Goal: Transaction & Acquisition: Purchase product/service

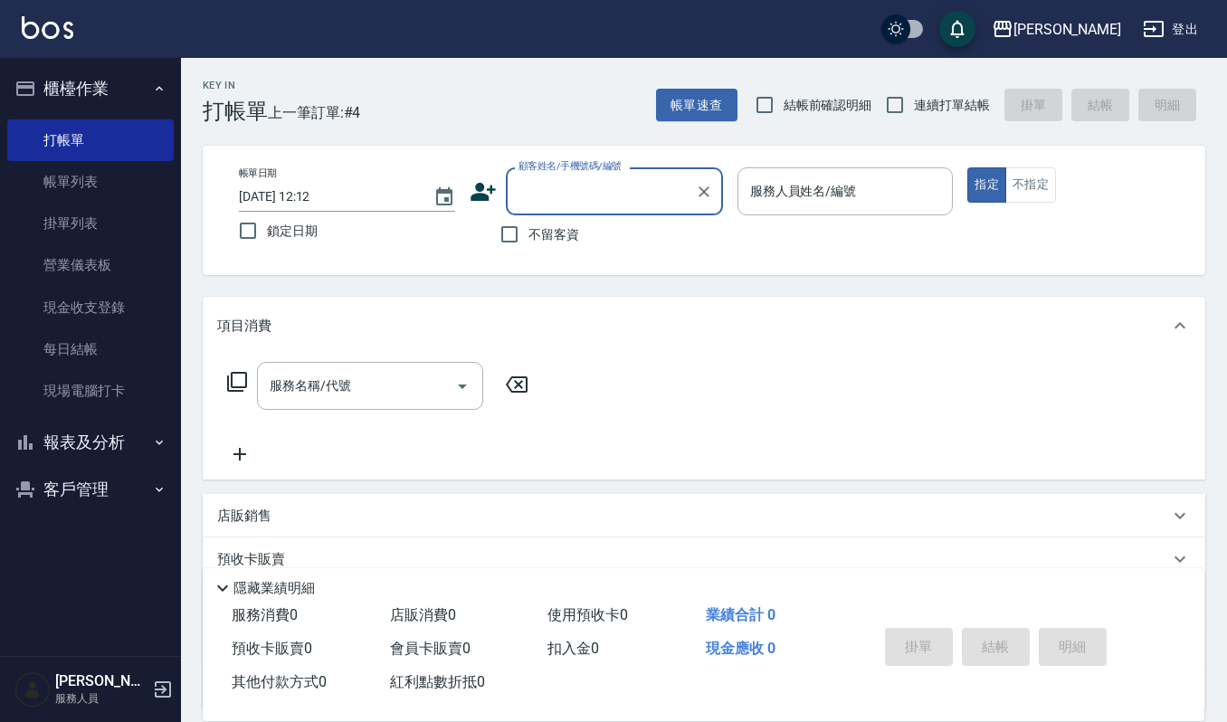
click at [80, 496] on button "客戶管理" at bounding box center [90, 489] width 167 height 47
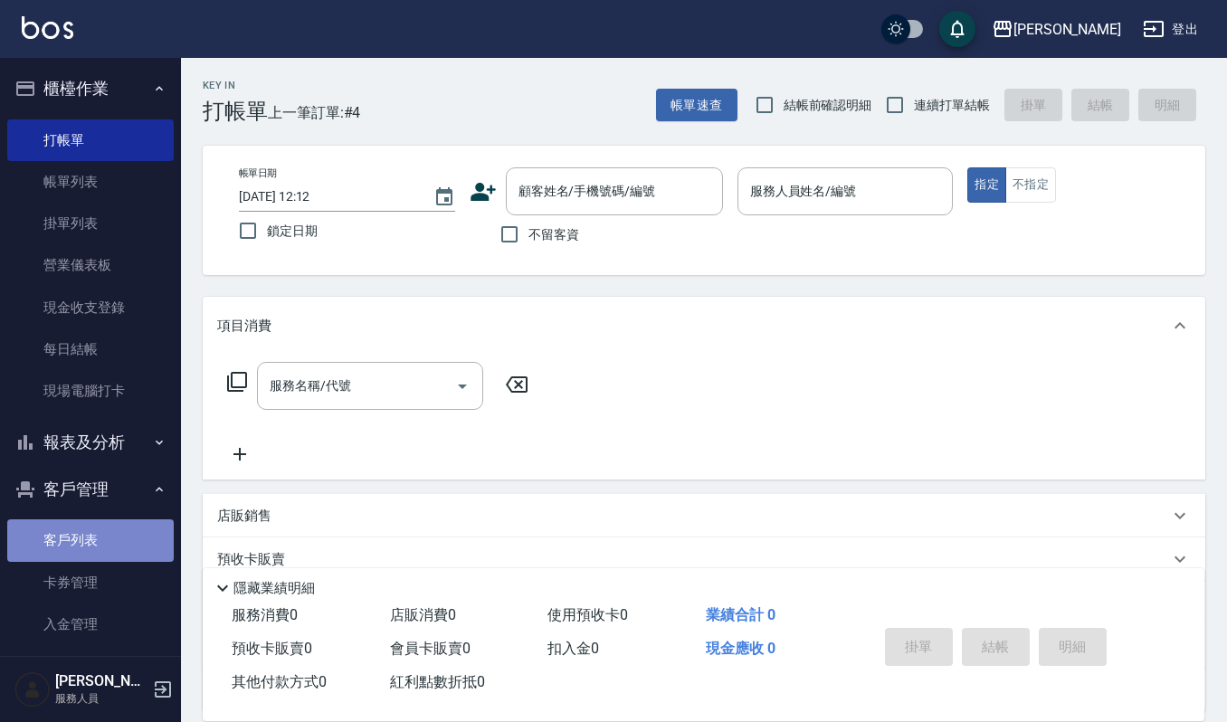
click at [125, 536] on link "客戶列表" at bounding box center [90, 540] width 167 height 42
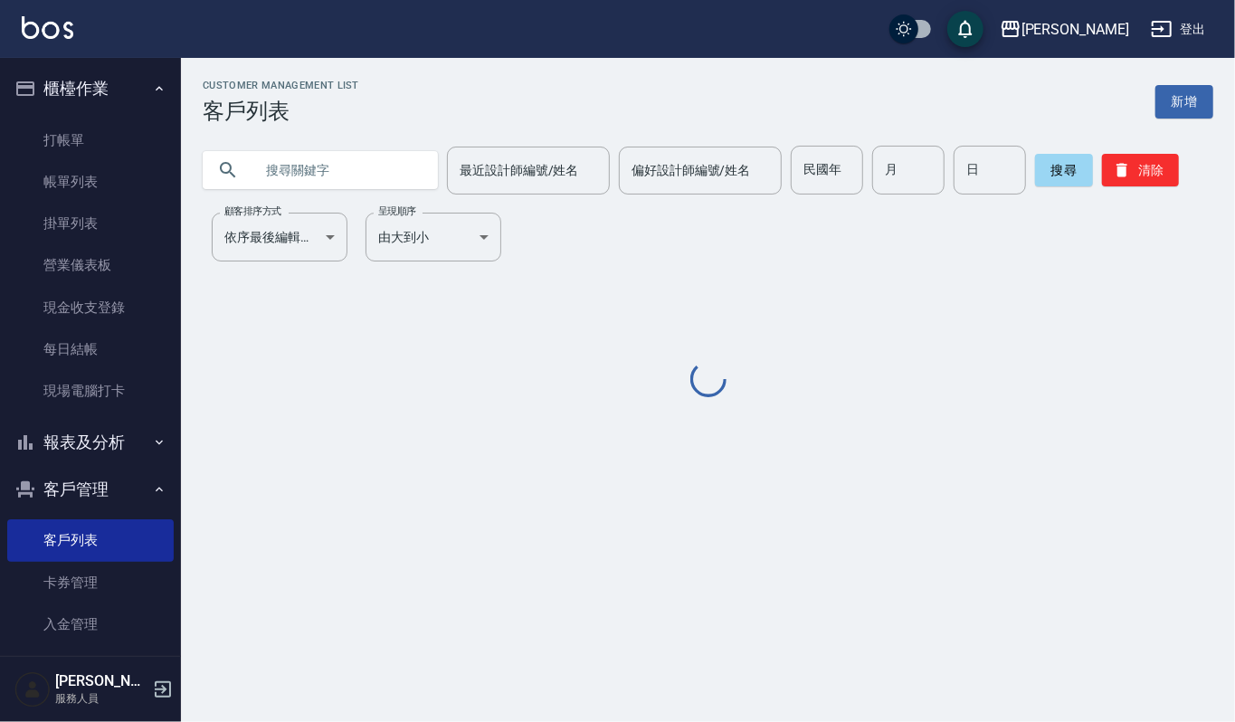
click at [331, 154] on input "text" at bounding box center [338, 170] width 170 height 49
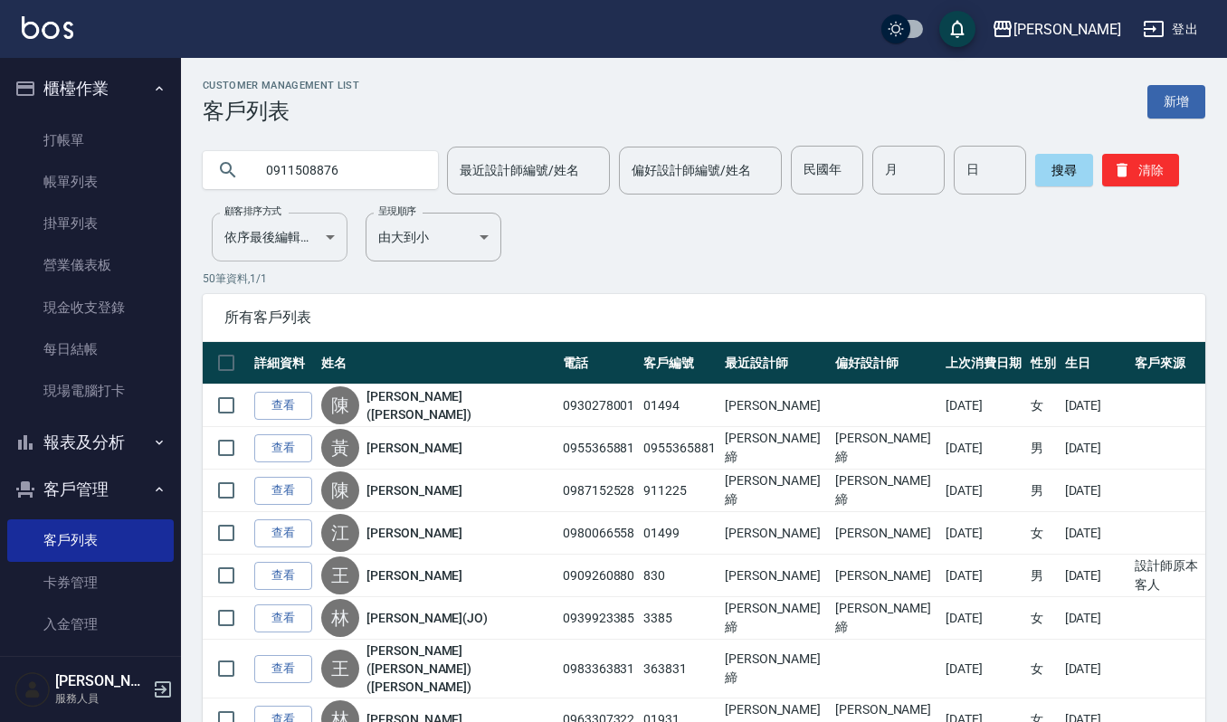
type input "0911508876"
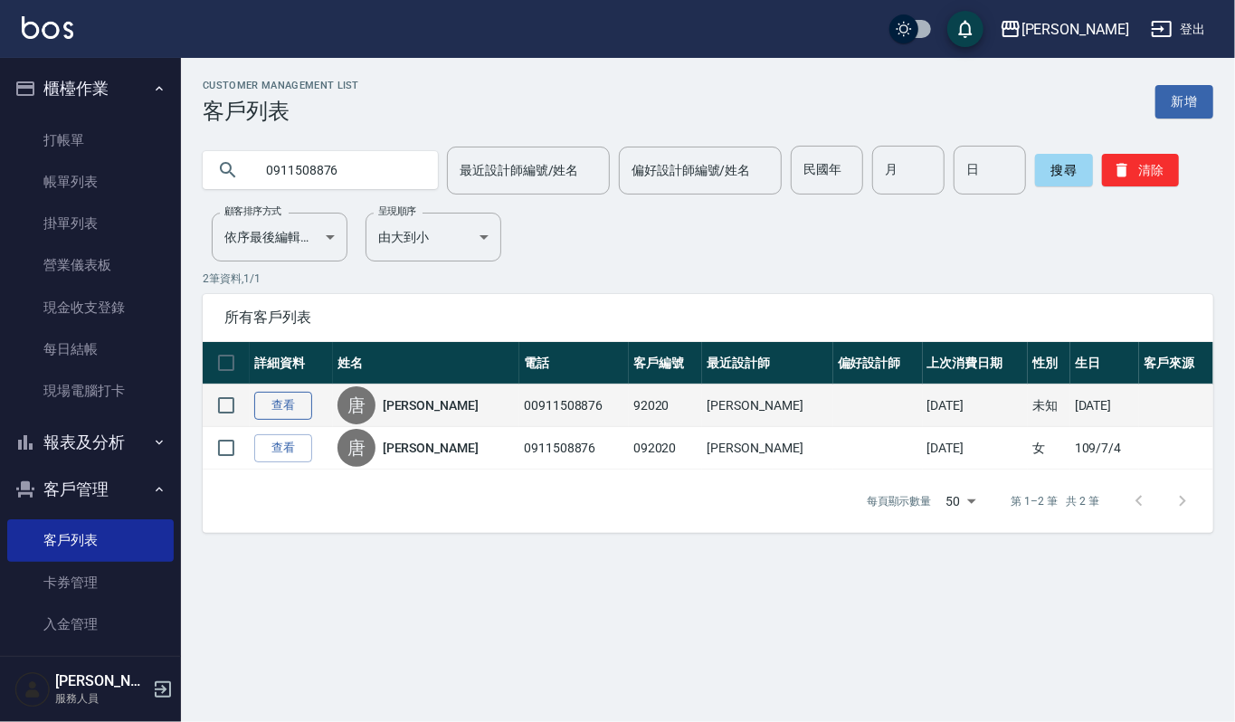
click at [281, 405] on link "查看" at bounding box center [283, 406] width 58 height 28
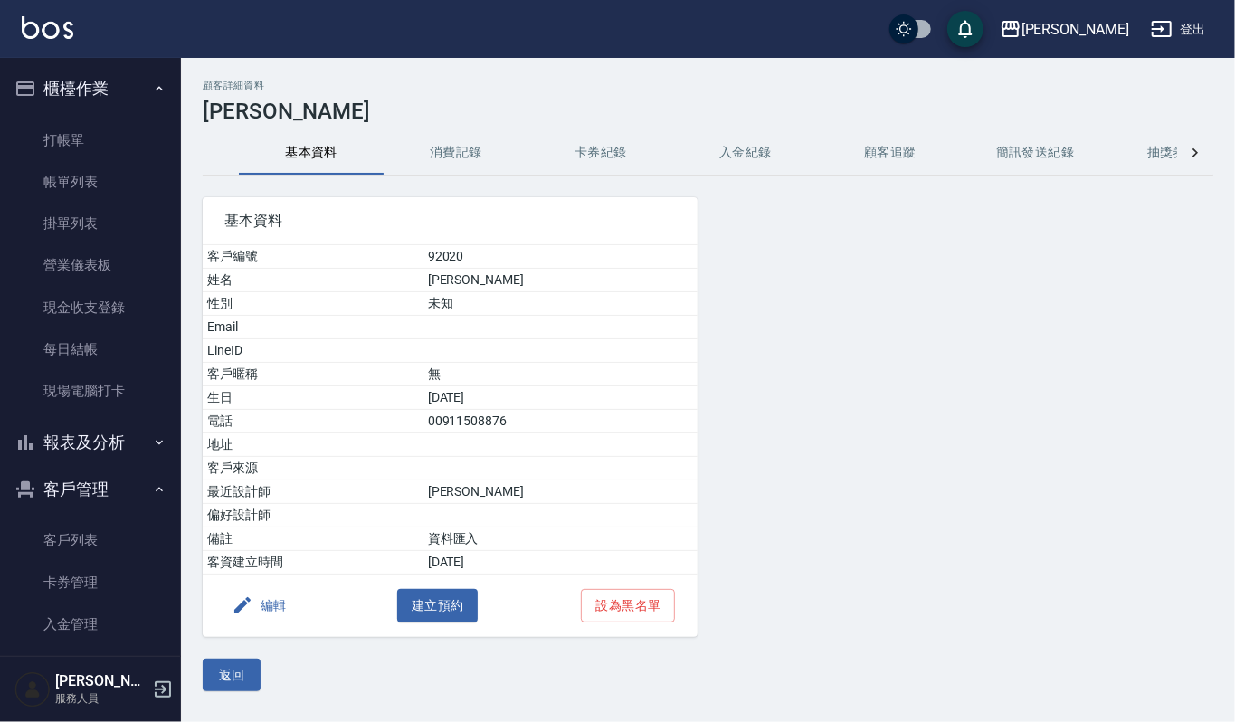
click at [421, 157] on button "消費記錄" at bounding box center [456, 152] width 145 height 43
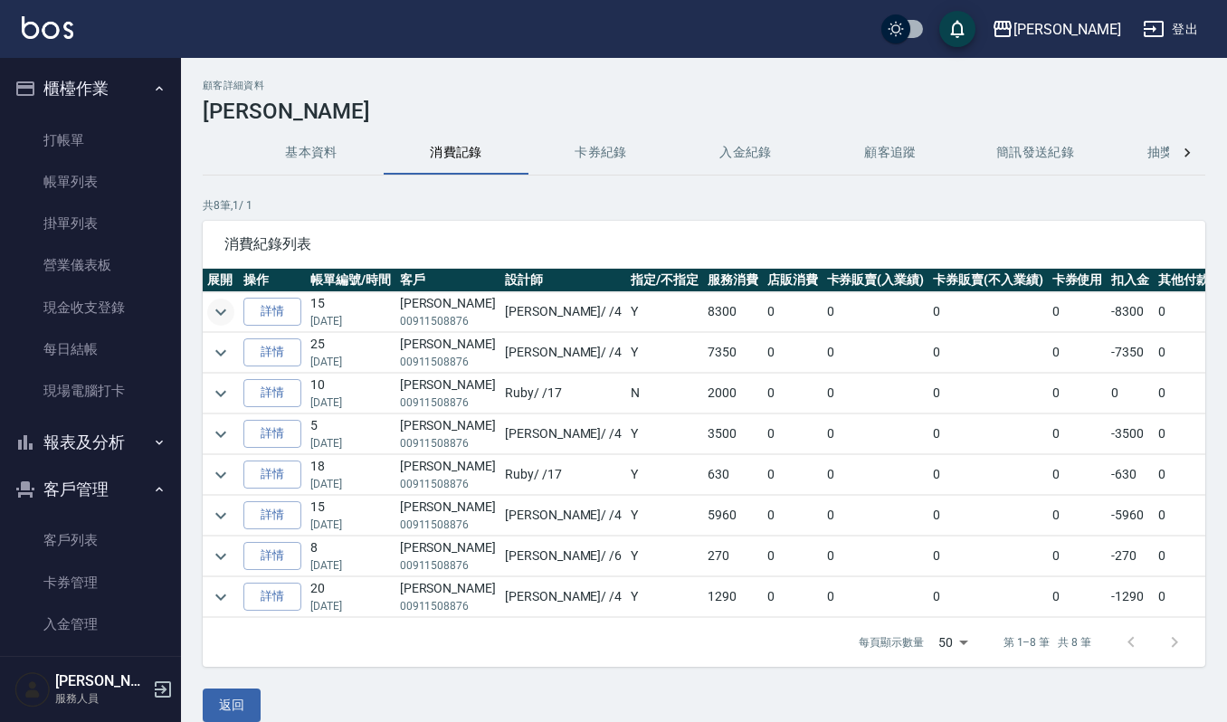
click at [222, 306] on icon "expand row" at bounding box center [221, 312] width 22 height 22
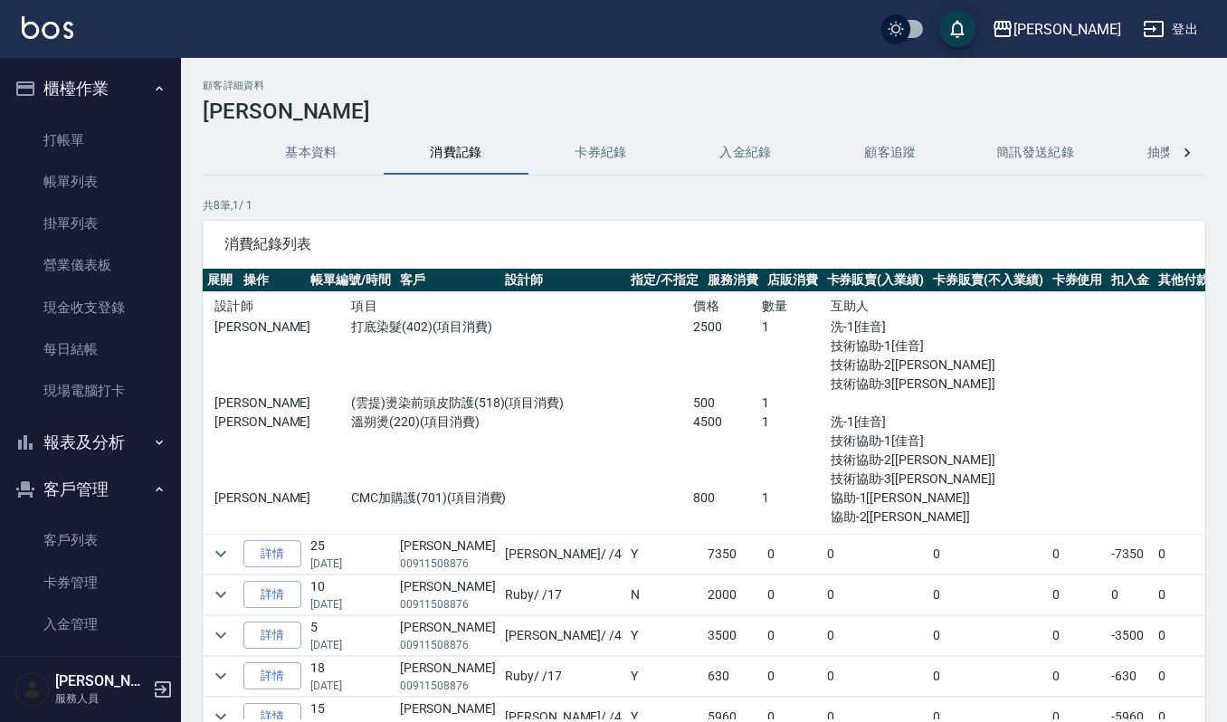
scroll to position [120, 0]
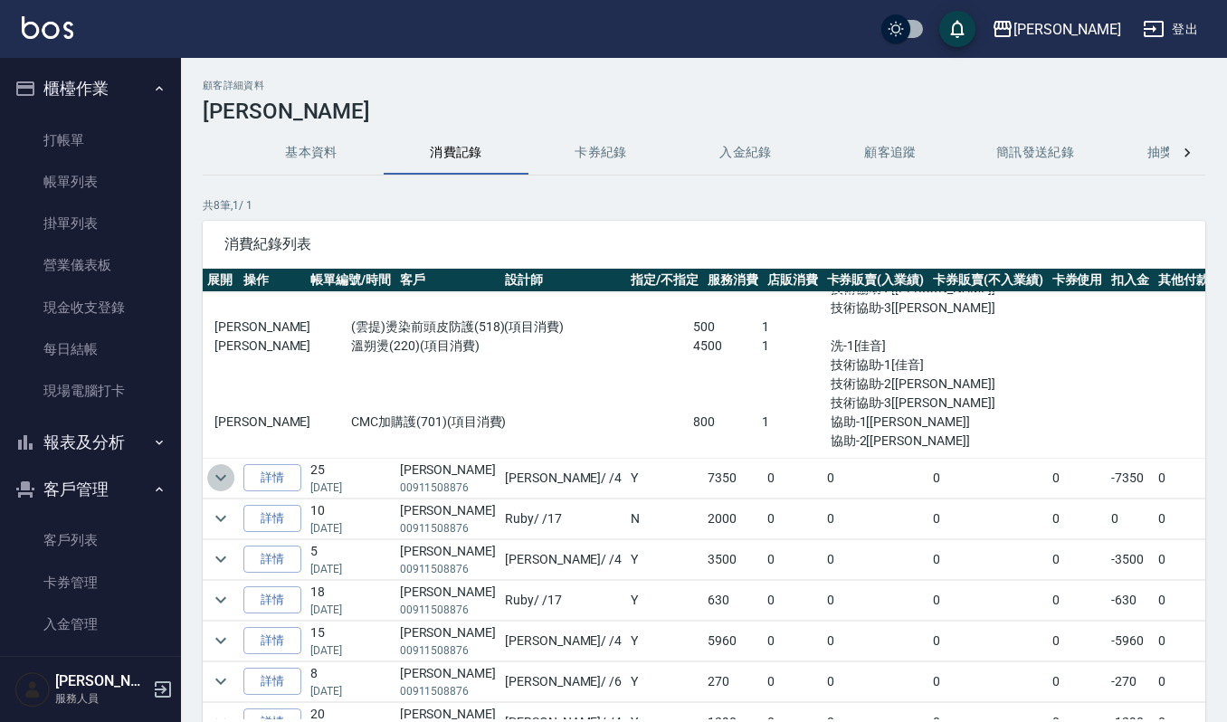
click at [228, 471] on icon "expand row" at bounding box center [221, 478] width 22 height 22
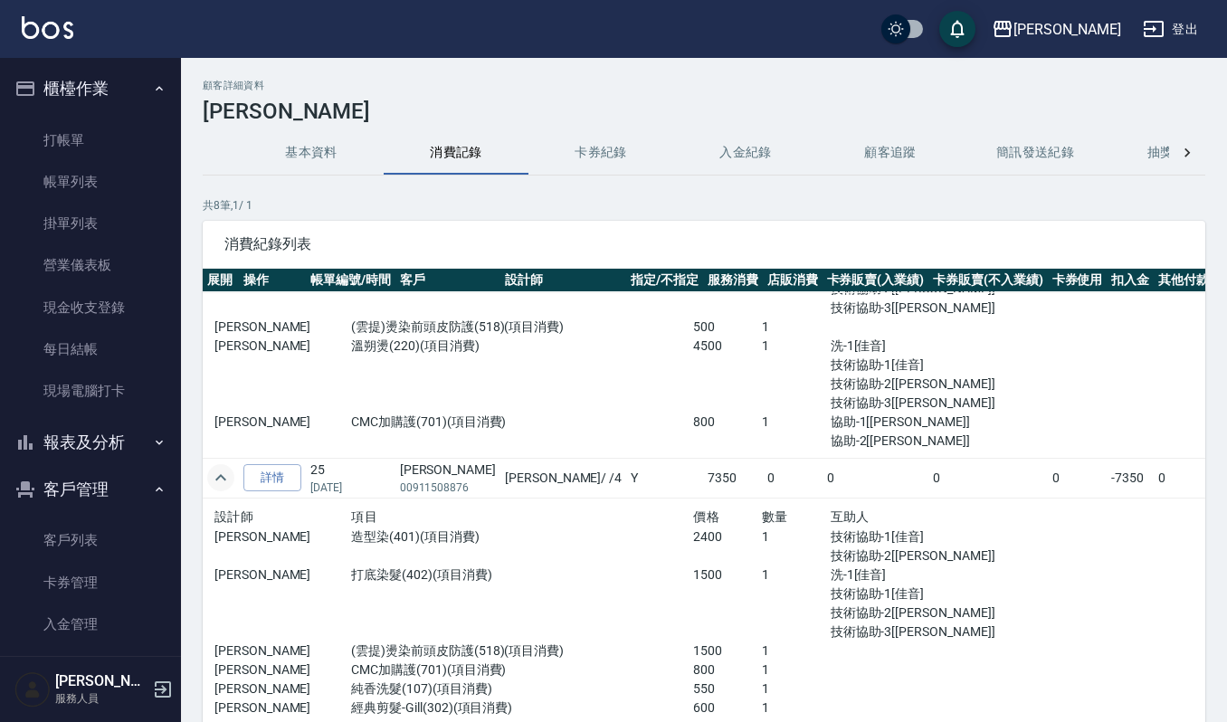
scroll to position [241, 0]
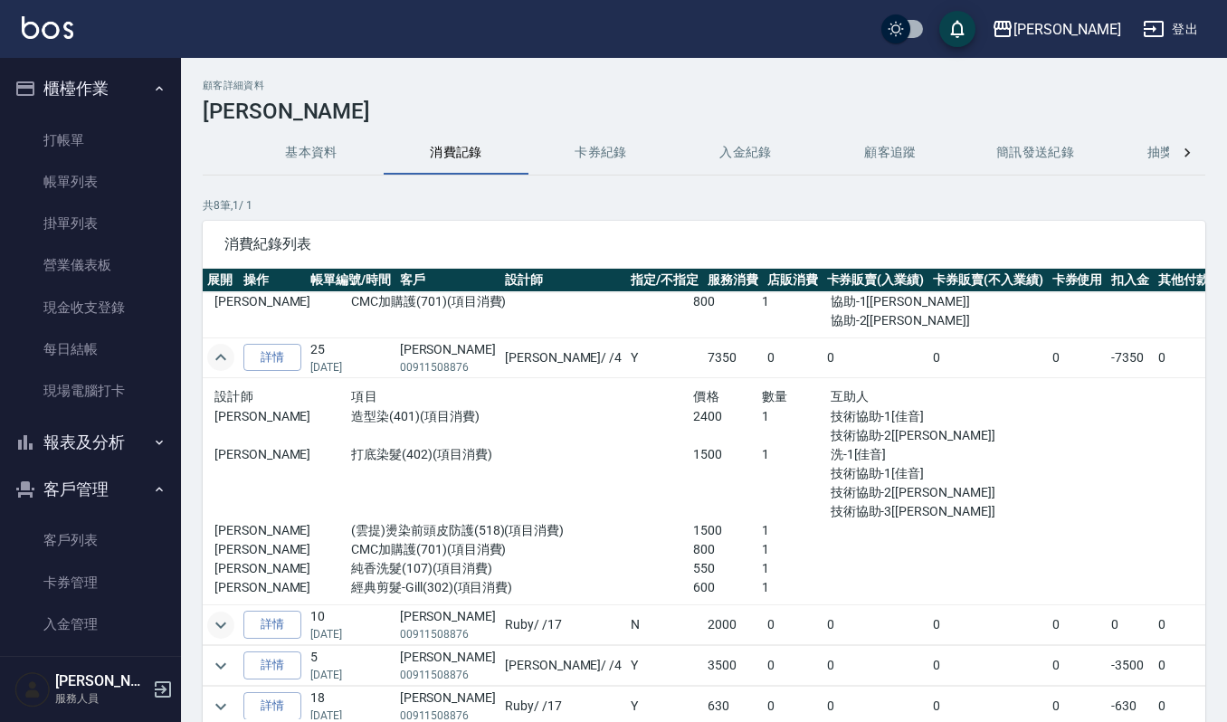
click at [225, 616] on icon "expand row" at bounding box center [221, 625] width 22 height 22
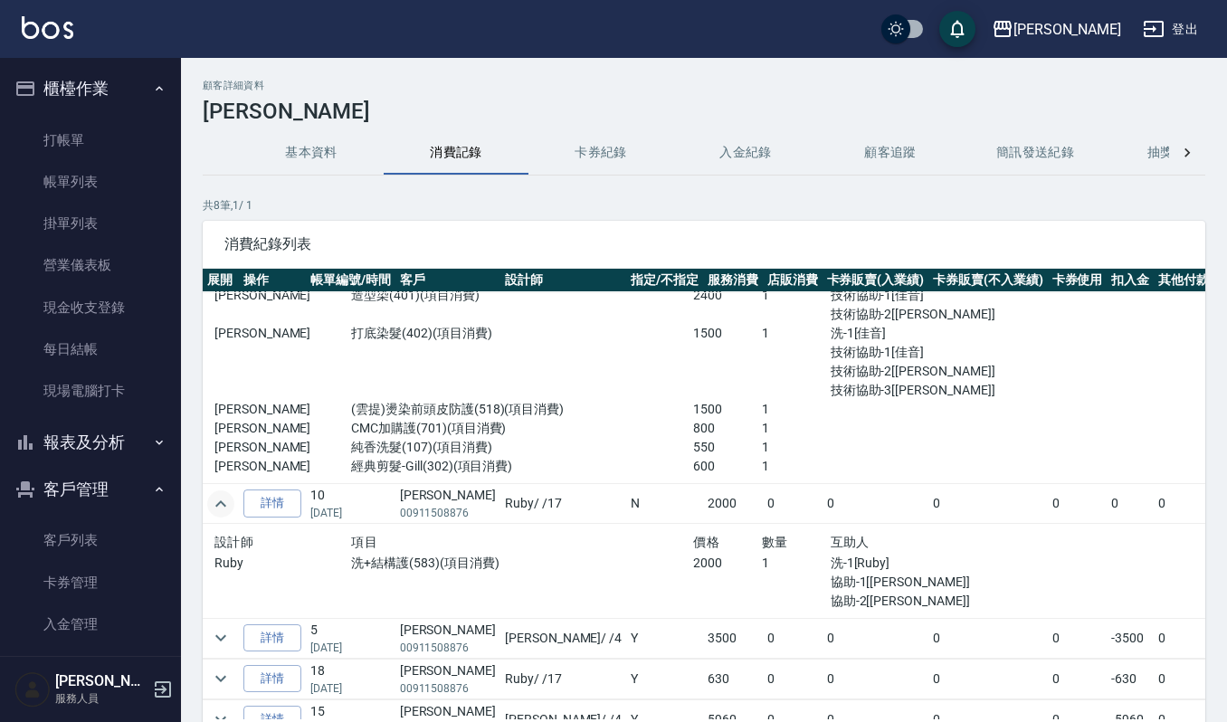
scroll to position [482, 0]
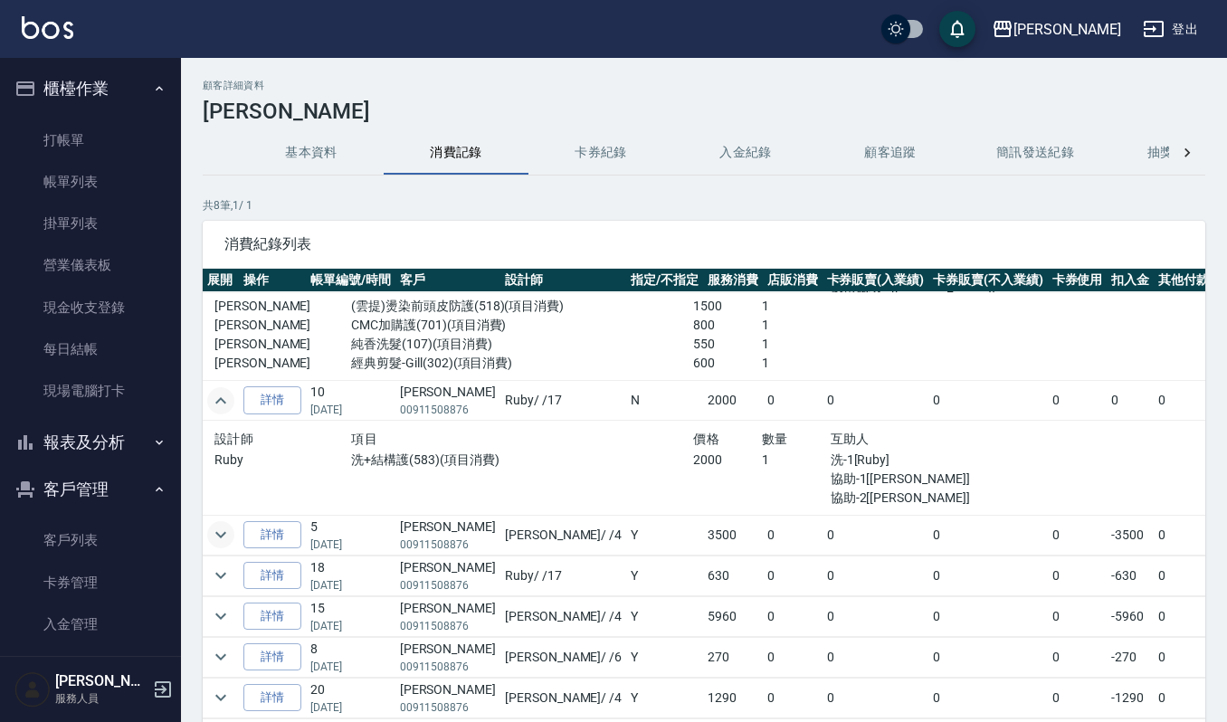
click at [225, 524] on icon "expand row" at bounding box center [221, 535] width 22 height 22
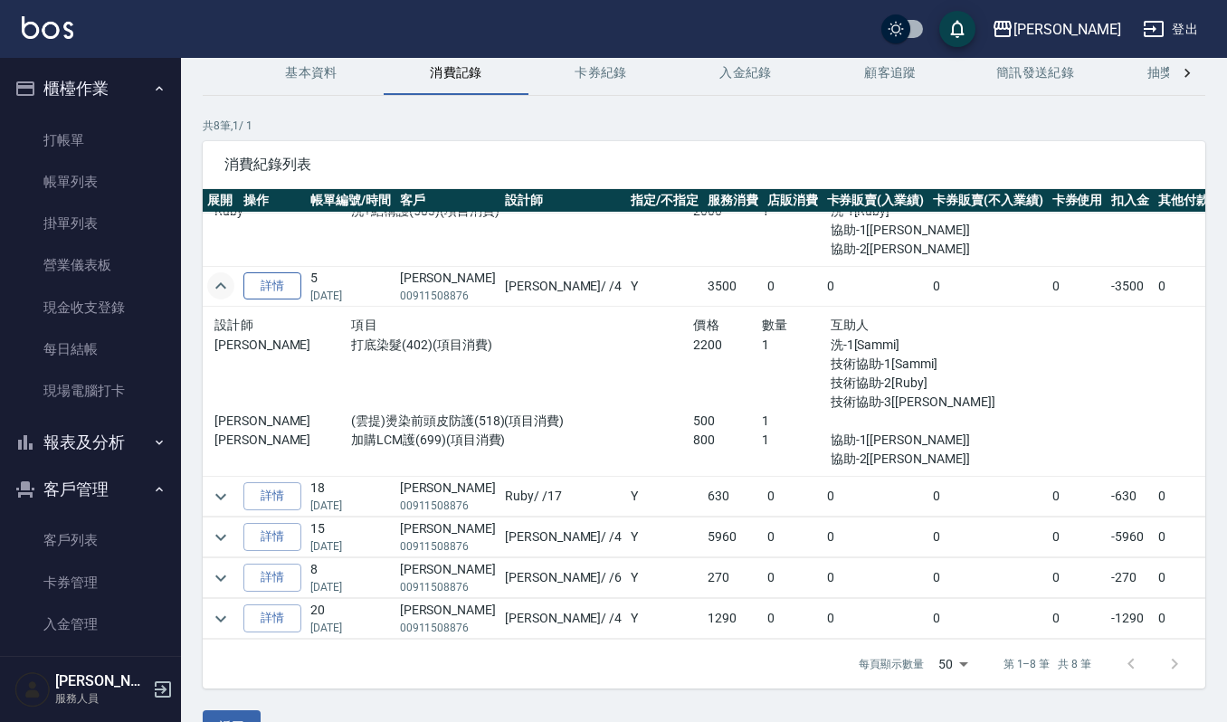
scroll to position [120, 0]
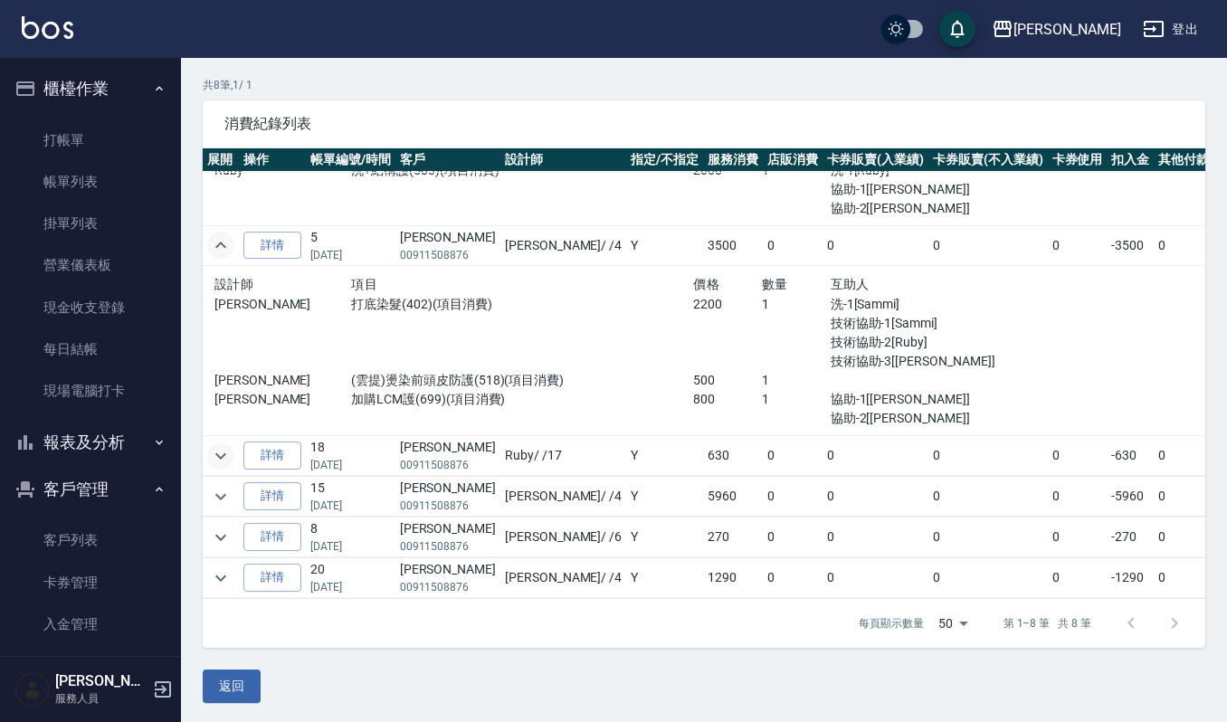
click at [222, 445] on icon "expand row" at bounding box center [221, 456] width 22 height 22
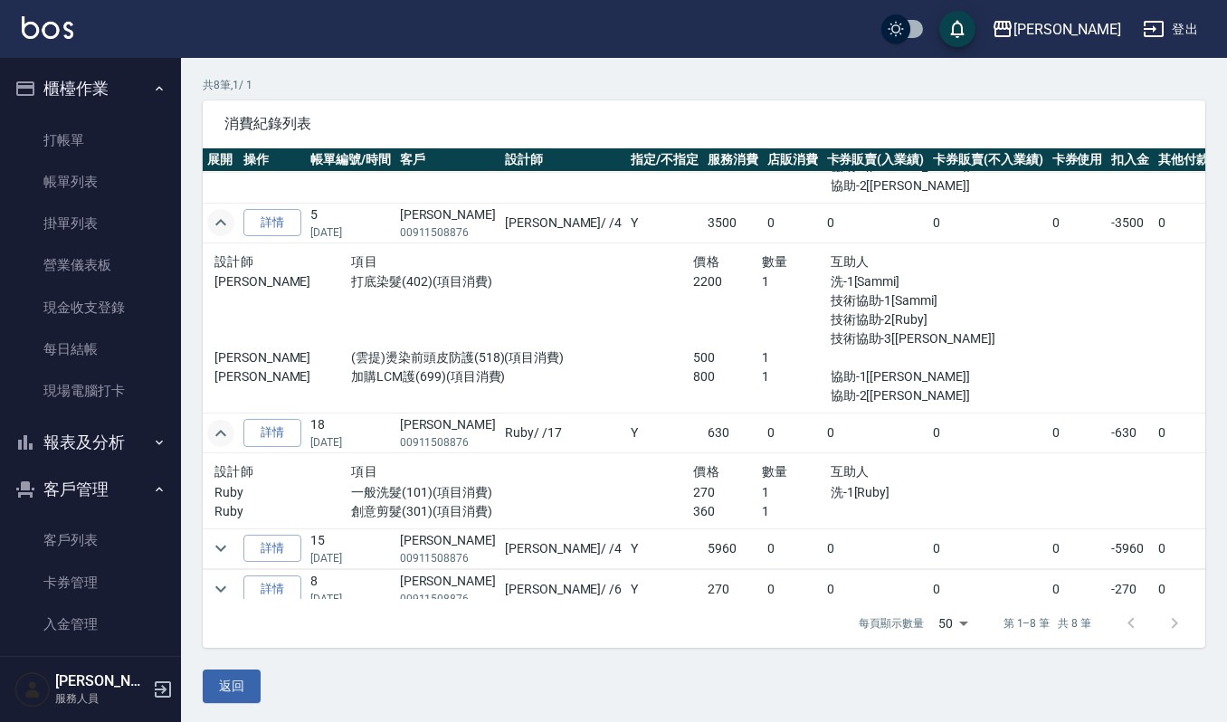
scroll to position [731, 0]
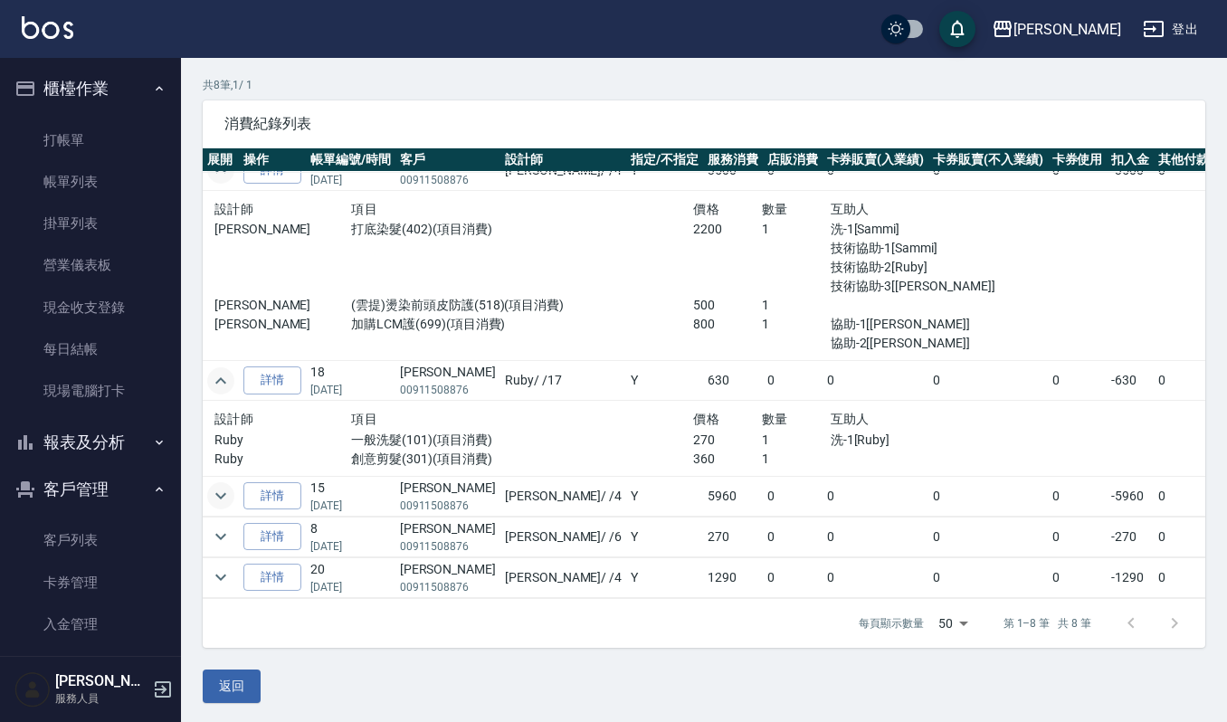
click at [215, 485] on icon "expand row" at bounding box center [221, 496] width 22 height 22
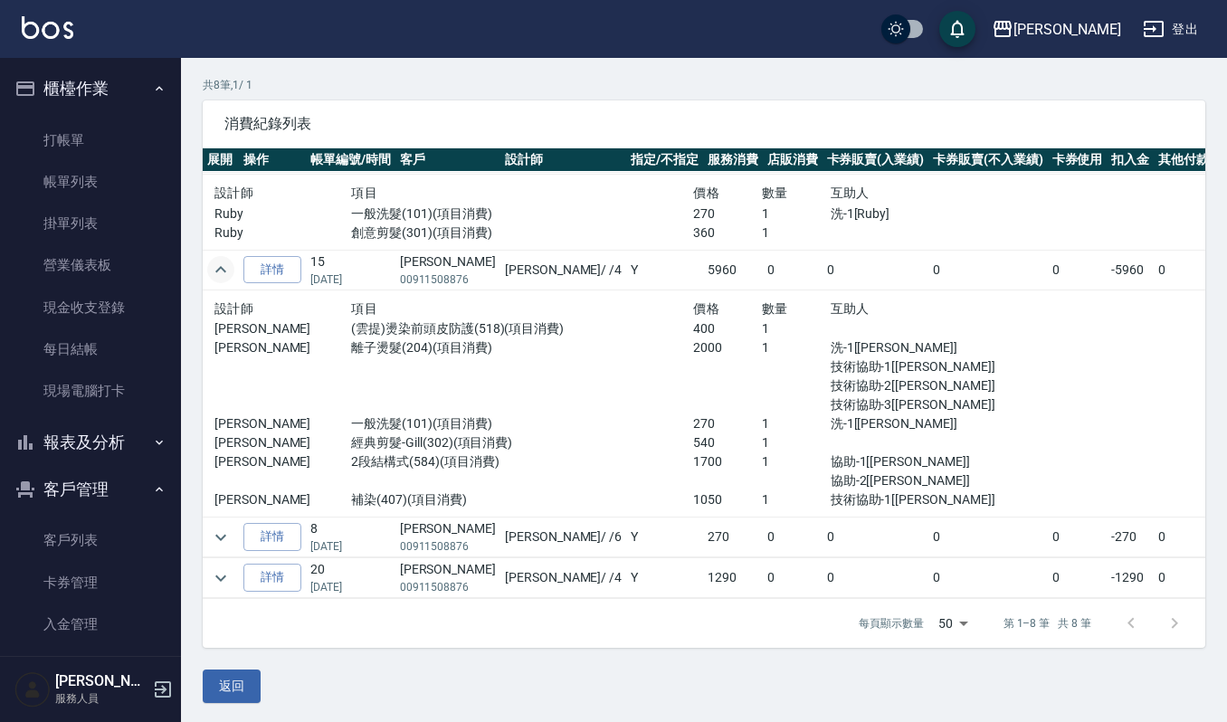
scroll to position [123, 0]
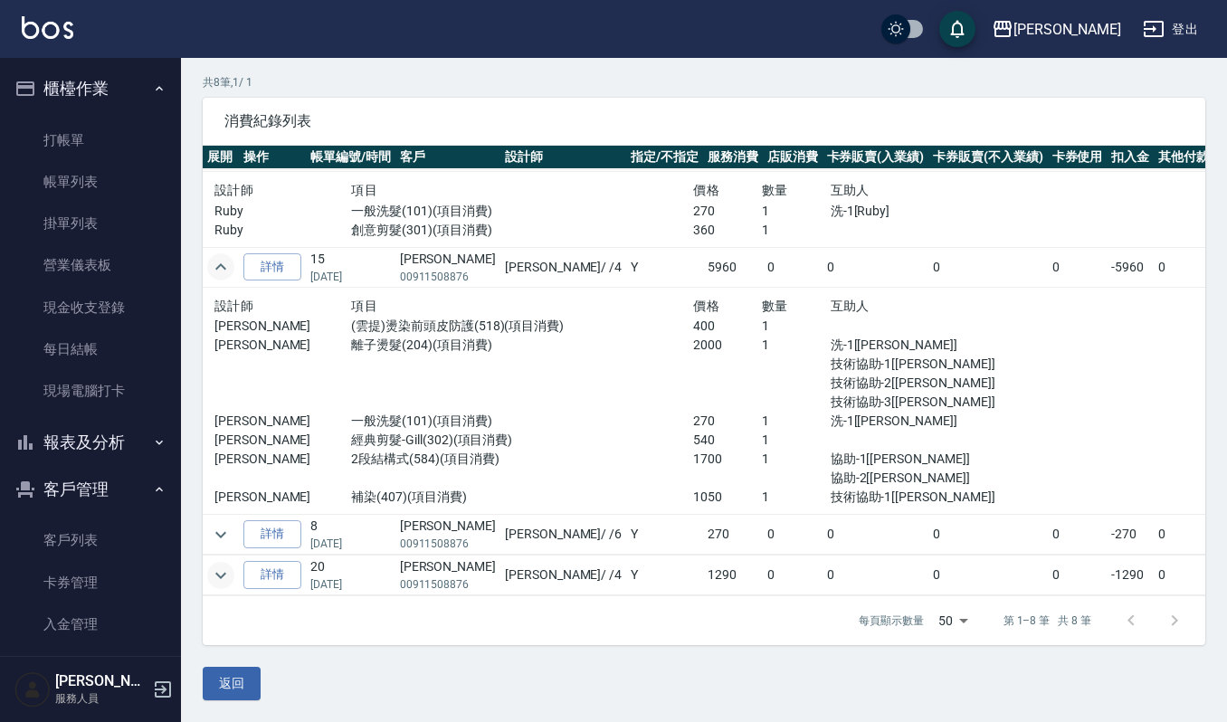
click at [223, 565] on icon "expand row" at bounding box center [221, 576] width 22 height 22
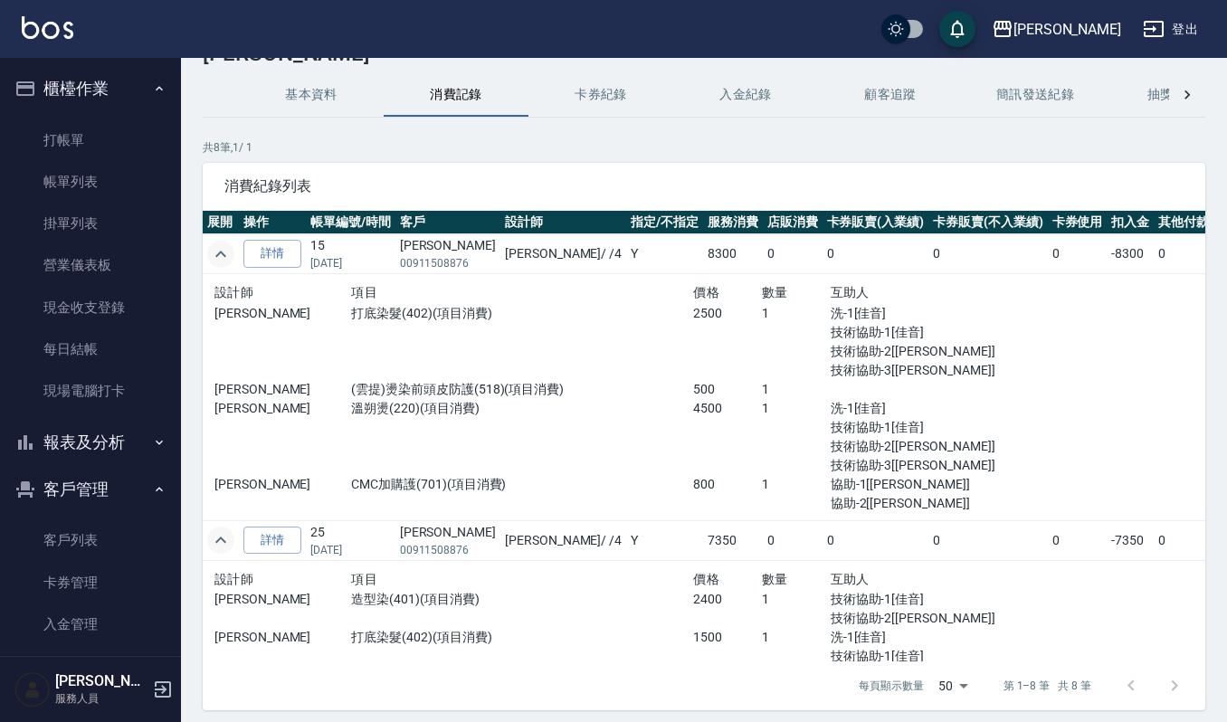
scroll to position [0, 0]
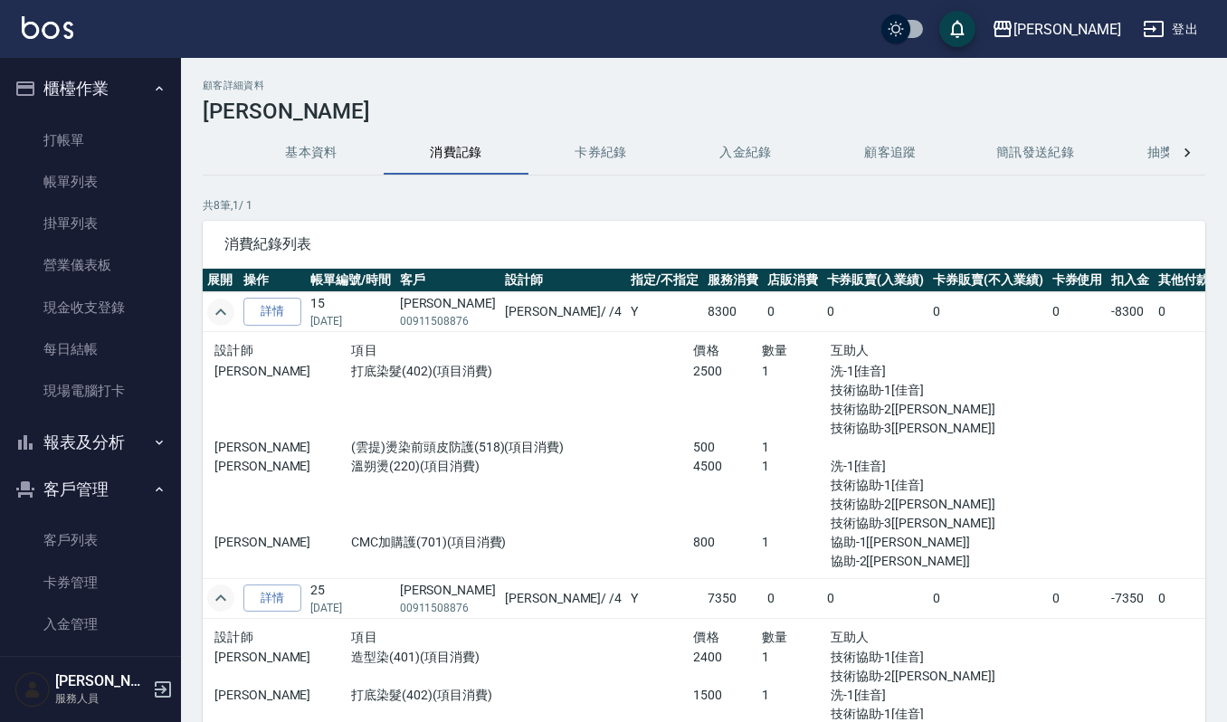
click at [306, 146] on button "基本資料" at bounding box center [311, 152] width 145 height 43
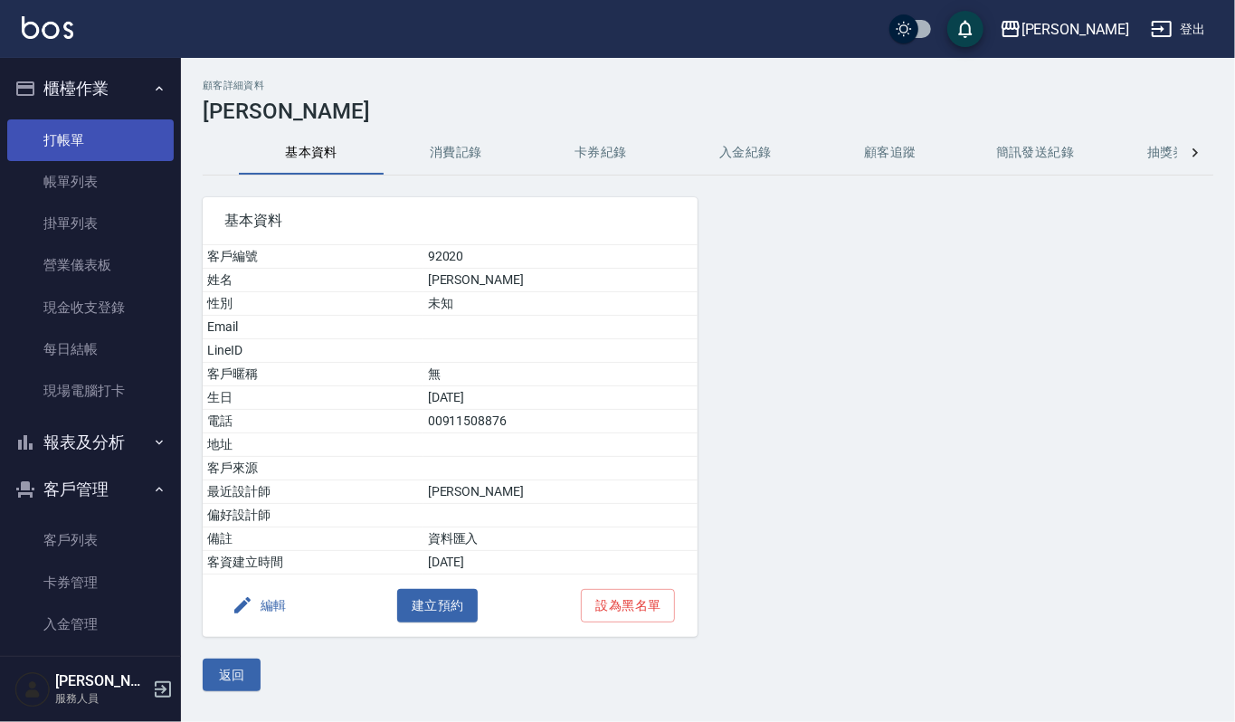
click at [98, 123] on link "打帳單" at bounding box center [90, 140] width 167 height 42
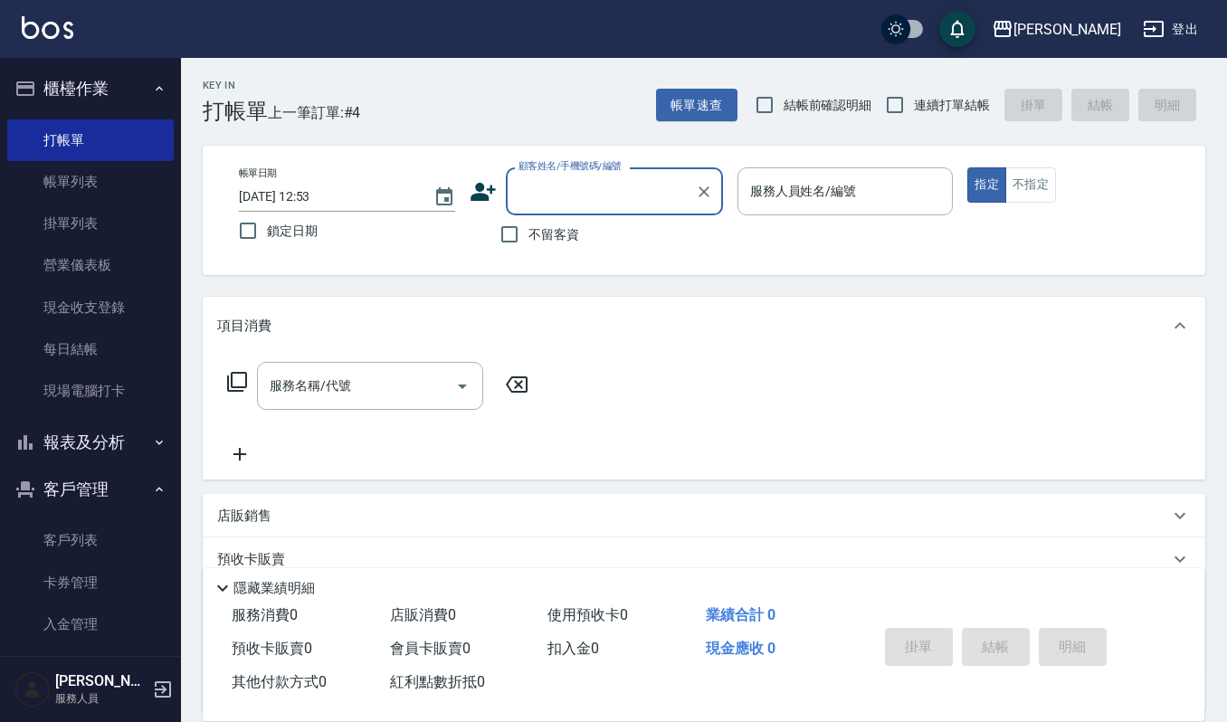
type input "3"
type input "92020"
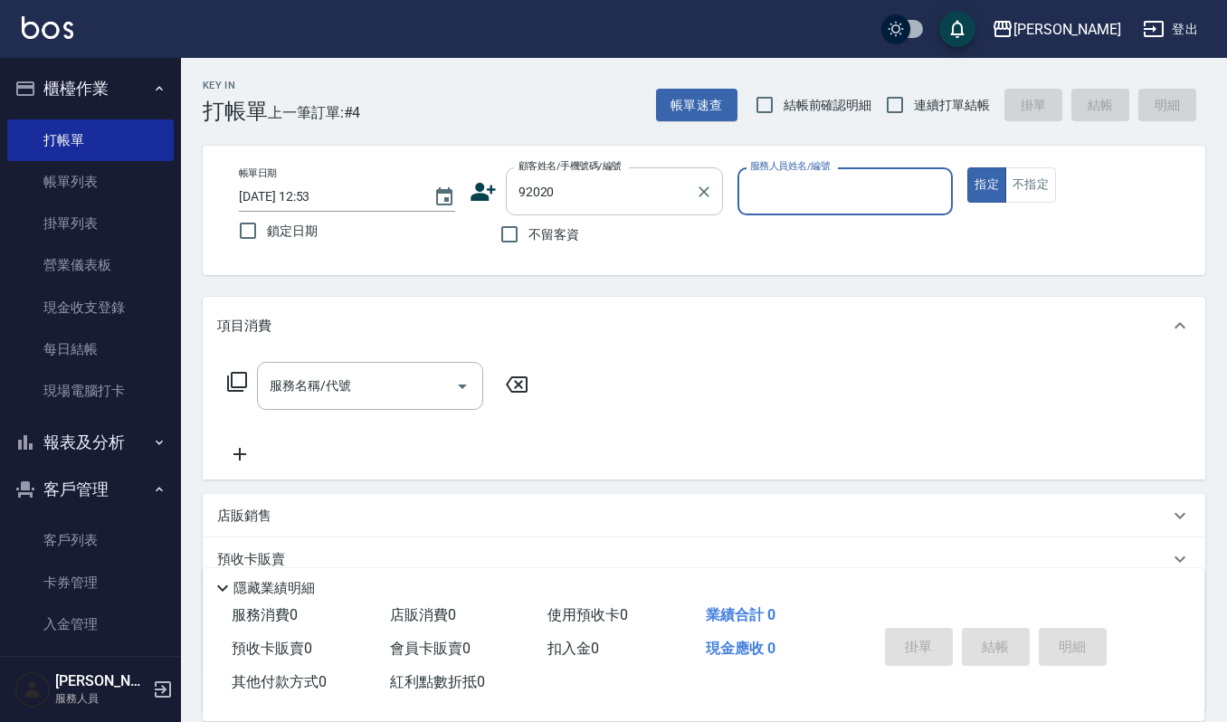
click at [967, 167] on button "指定" at bounding box center [986, 184] width 39 height 35
type button "true"
type input "[PERSON_NAME]/00911508876/92020"
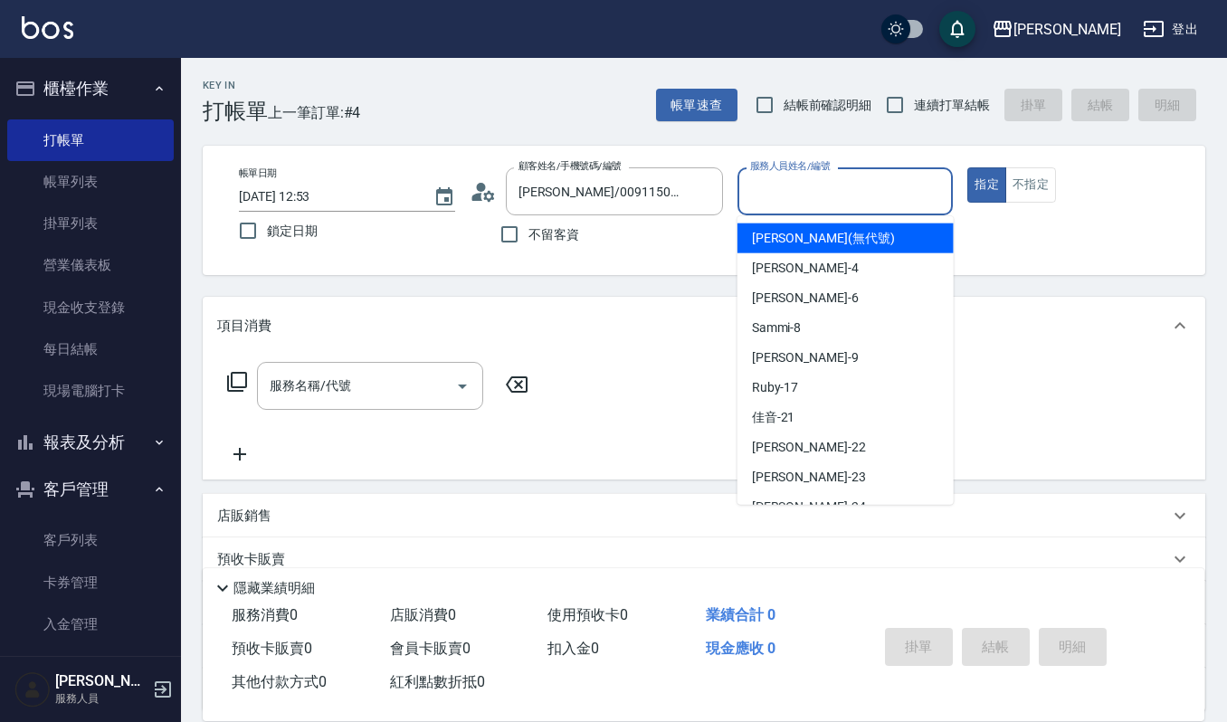
click at [771, 203] on input "服務人員姓名/編號" at bounding box center [846, 192] width 200 height 32
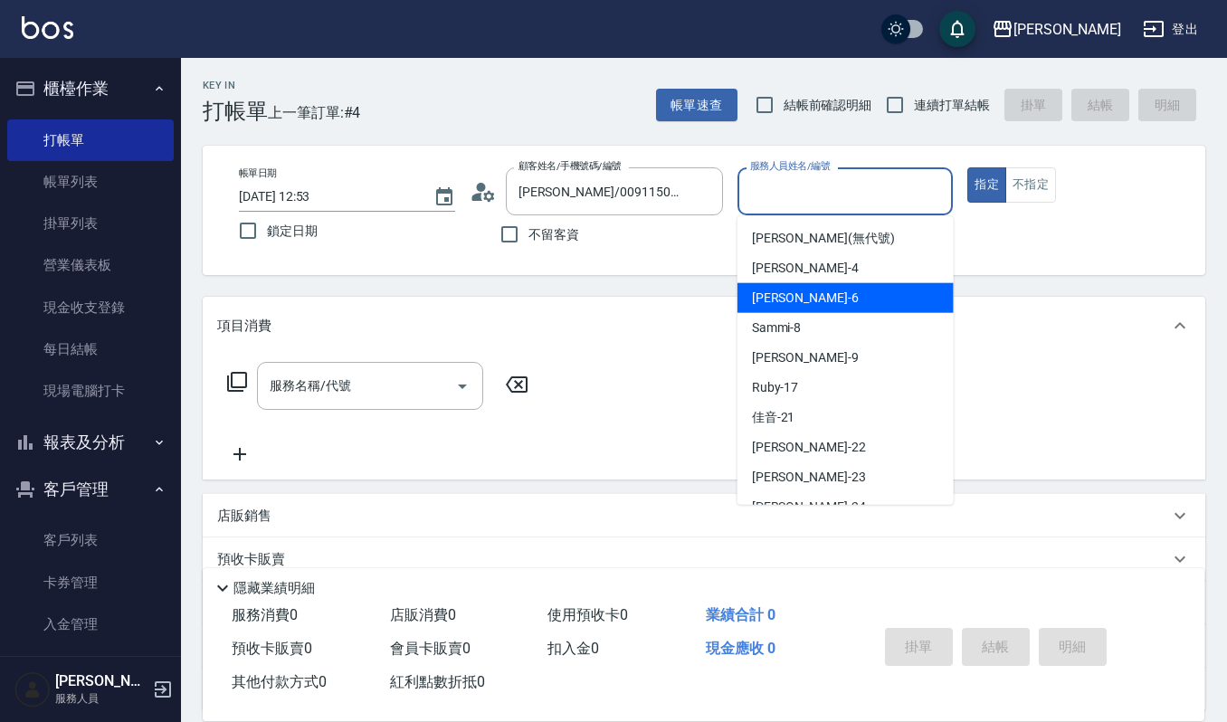
click at [794, 309] on div "Joalin -6" at bounding box center [845, 298] width 216 height 30
type input "Joalin-6"
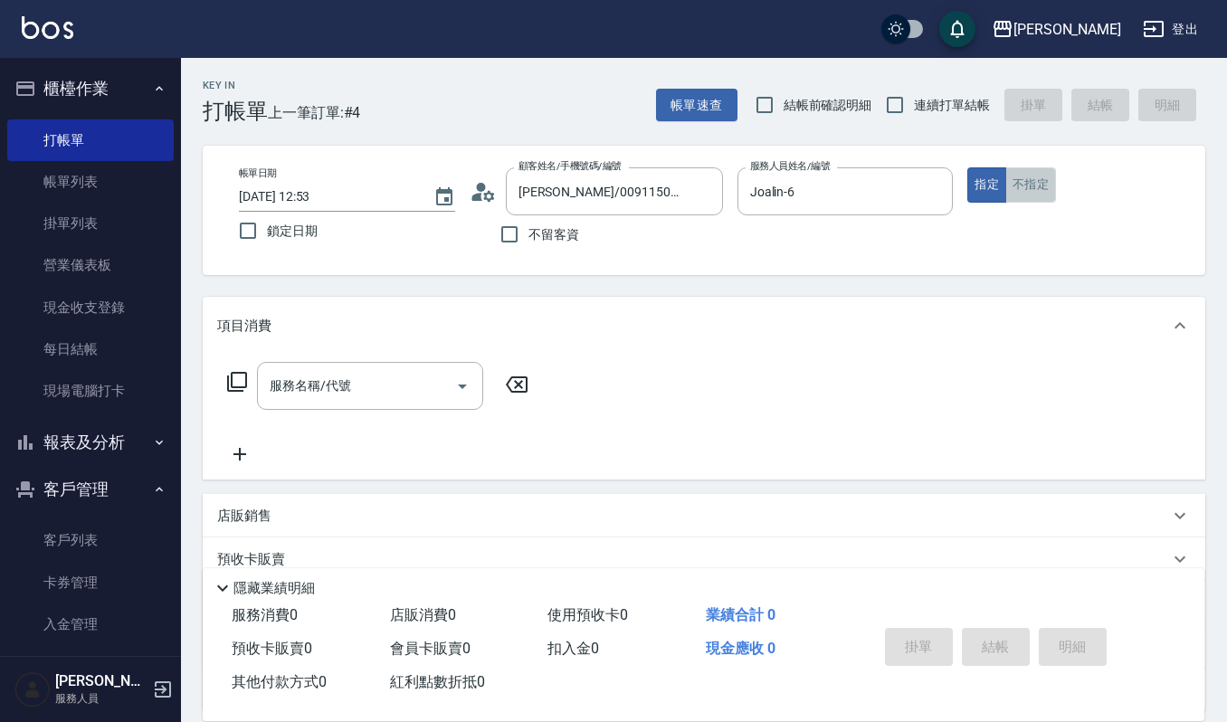
click at [1022, 186] on button "不指定" at bounding box center [1030, 184] width 51 height 35
click at [306, 417] on div "服務名稱/代號 服務名稱/代號" at bounding box center [378, 413] width 322 height 103
click at [346, 388] on input "服務名稱/代號" at bounding box center [356, 386] width 183 height 32
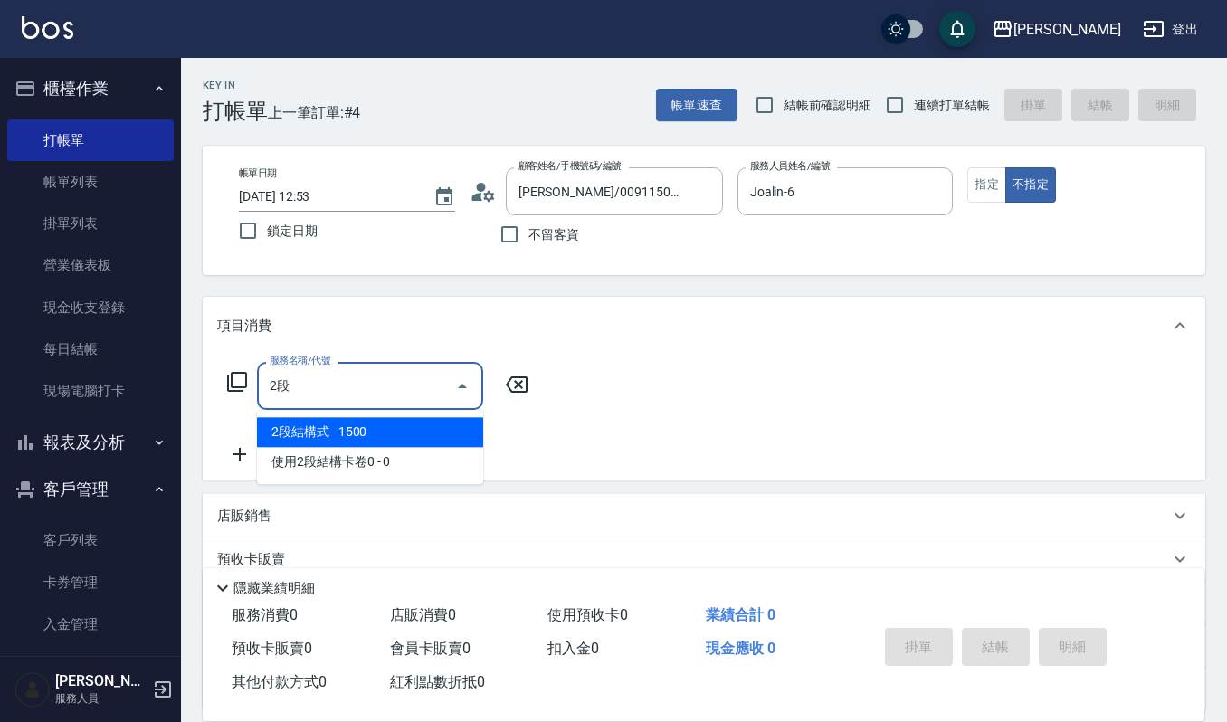
click at [388, 425] on span "2段結構式 - 1500" at bounding box center [370, 432] width 226 height 30
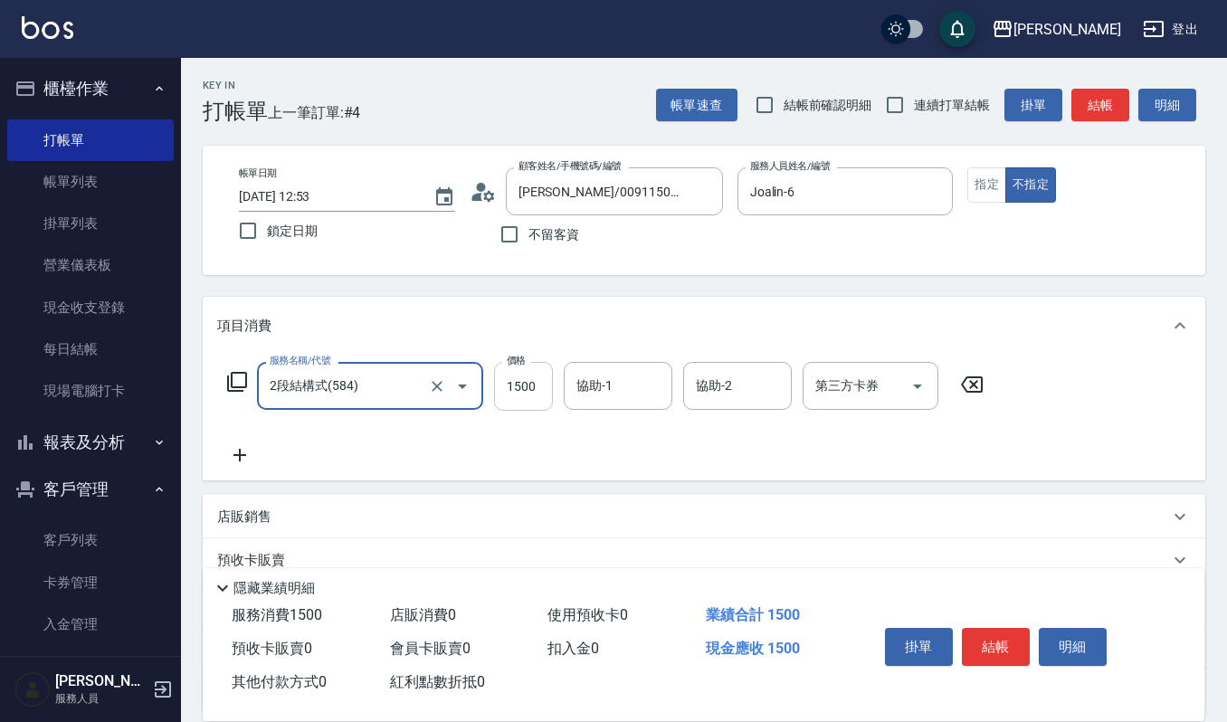
type input "2段結構式(584)"
click at [536, 385] on input "1500" at bounding box center [523, 386] width 59 height 49
type input "1700"
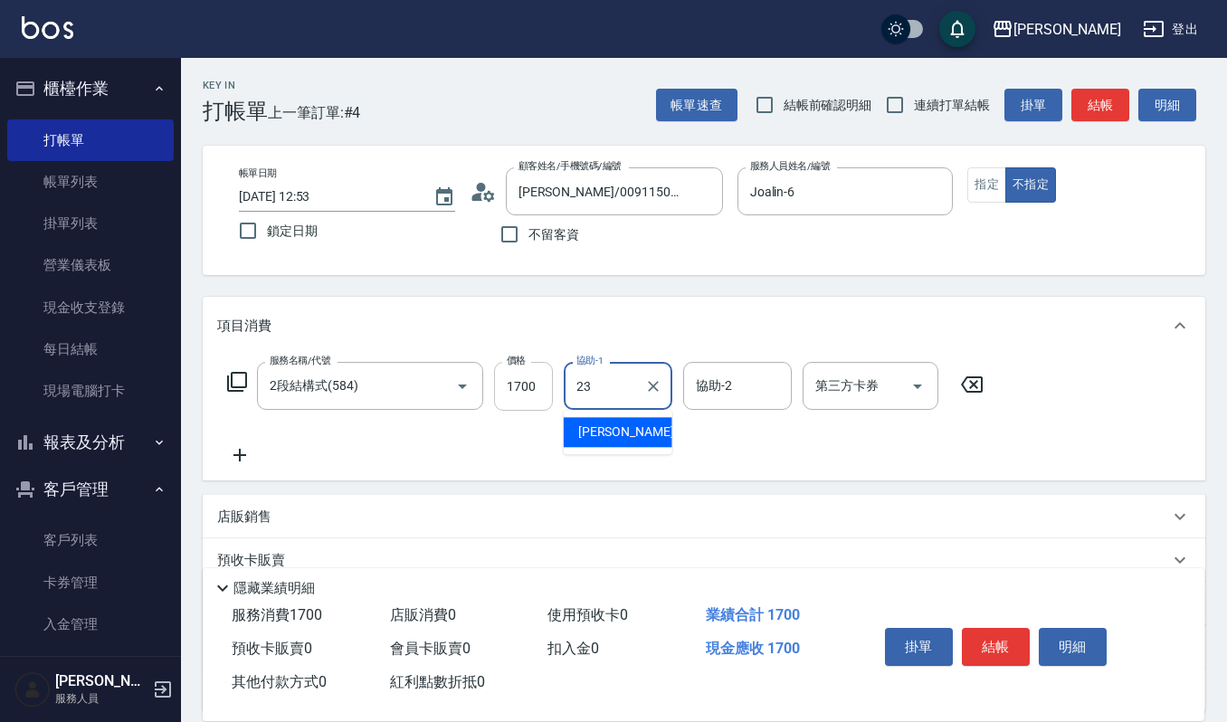
type input "[PERSON_NAME]-23"
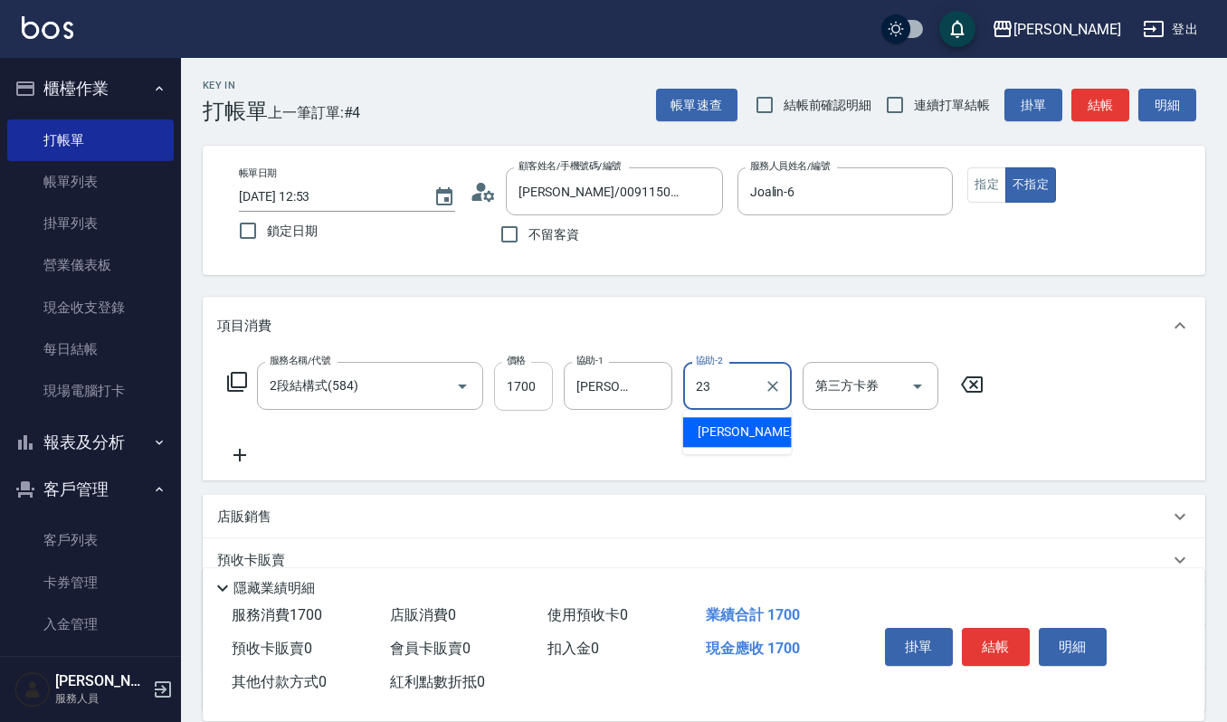
type input "[PERSON_NAME]-23"
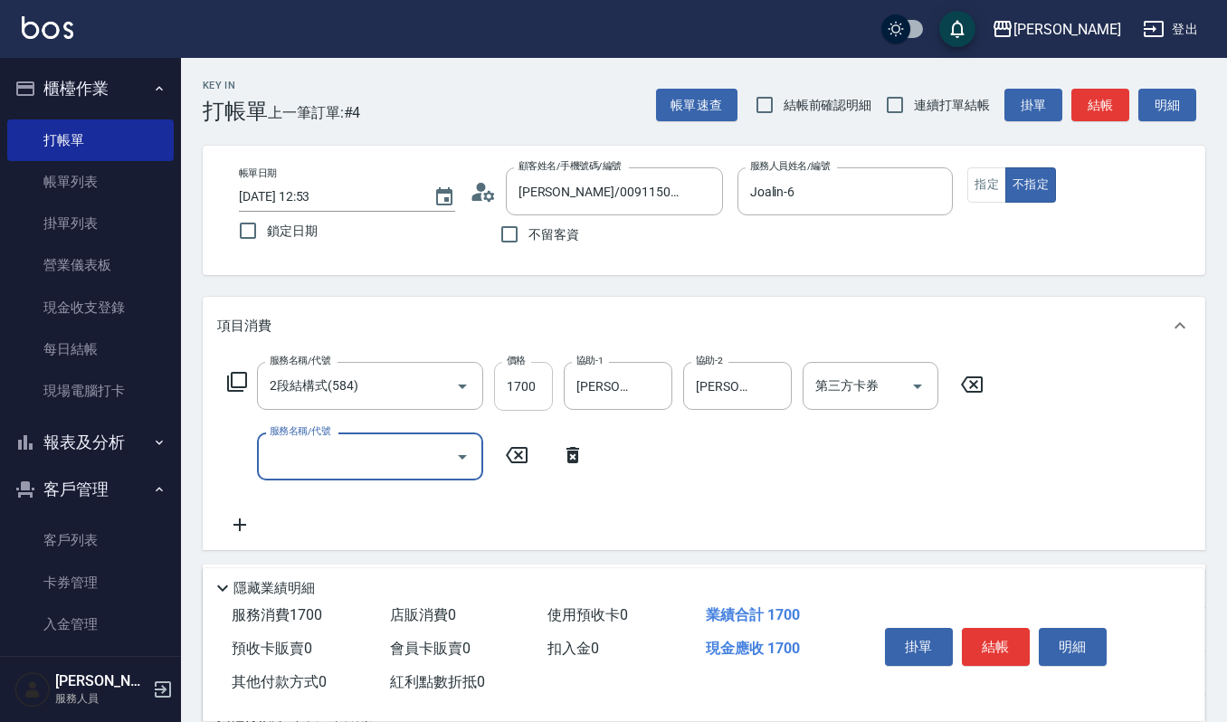
type input "3"
type input "一般洗髮(101)"
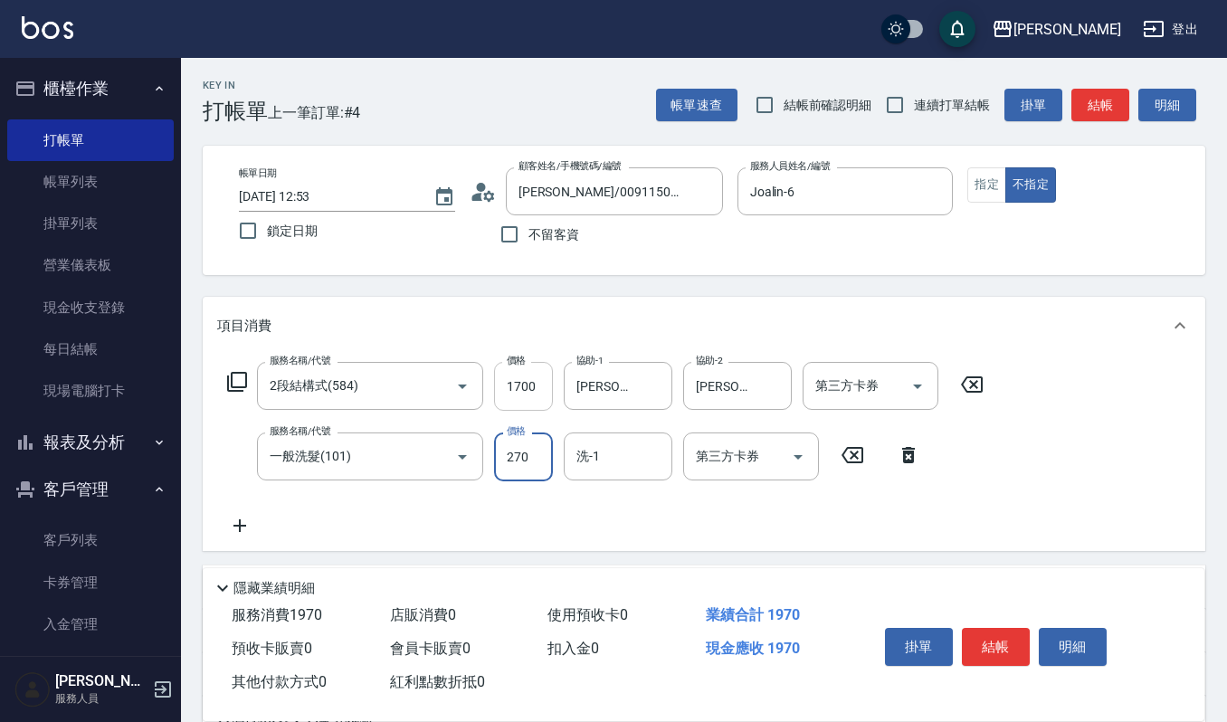
type input "270"
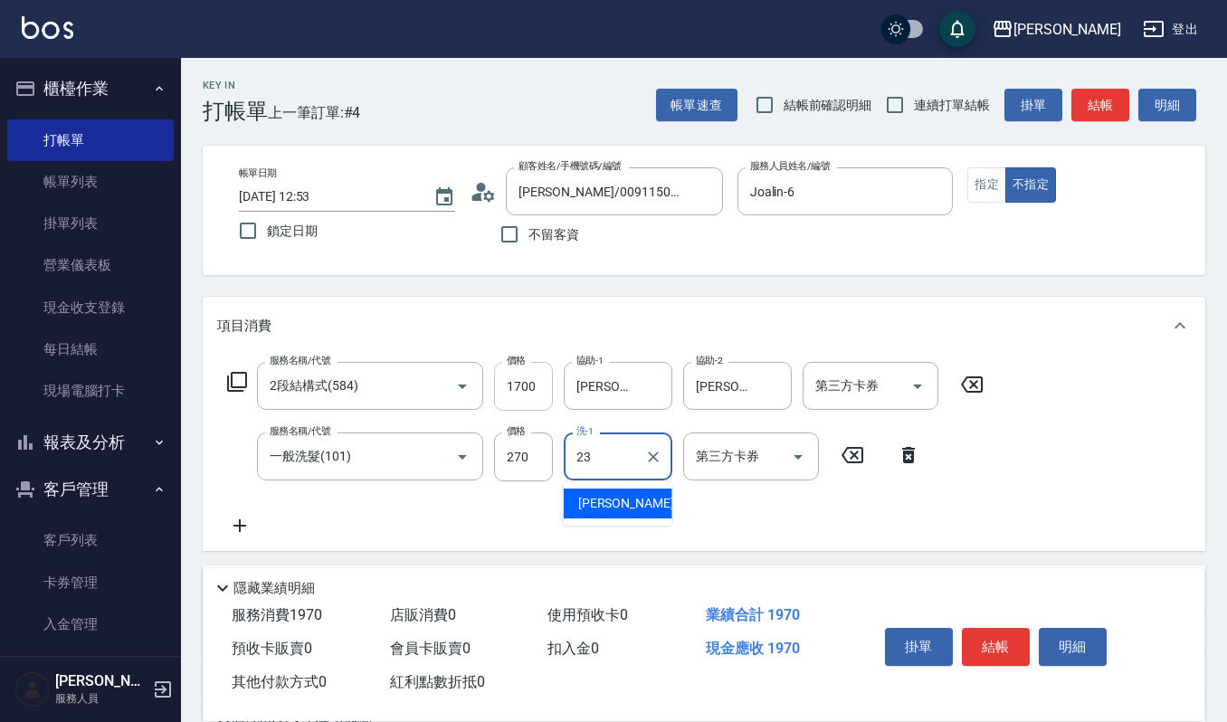
type input "[PERSON_NAME]-23"
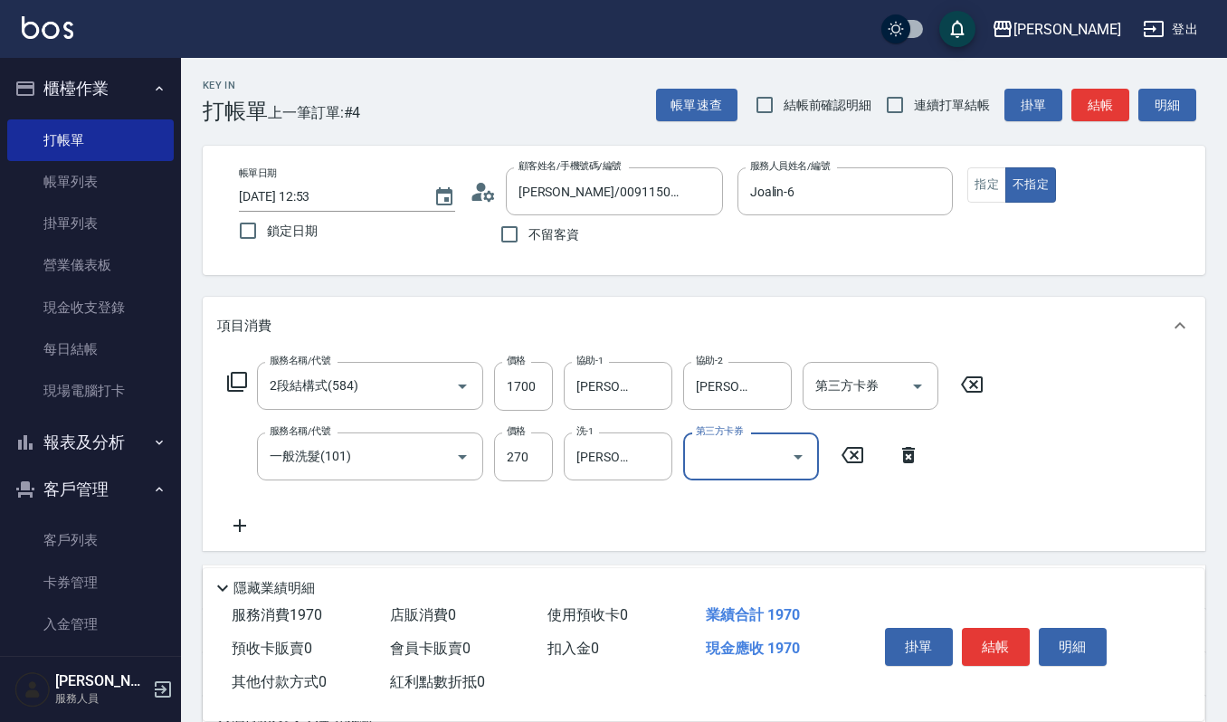
scroll to position [230, 0]
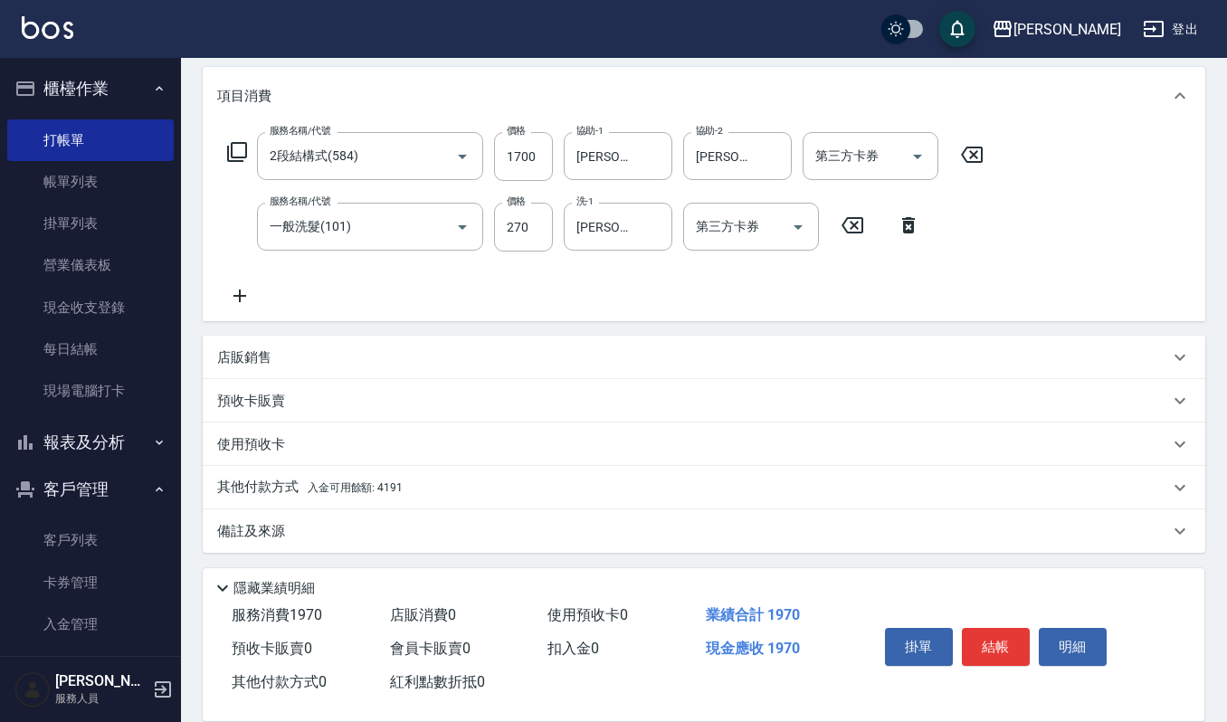
click at [333, 466] on div "其他付款方式 入金可用餘額: 4191" at bounding box center [704, 487] width 1003 height 43
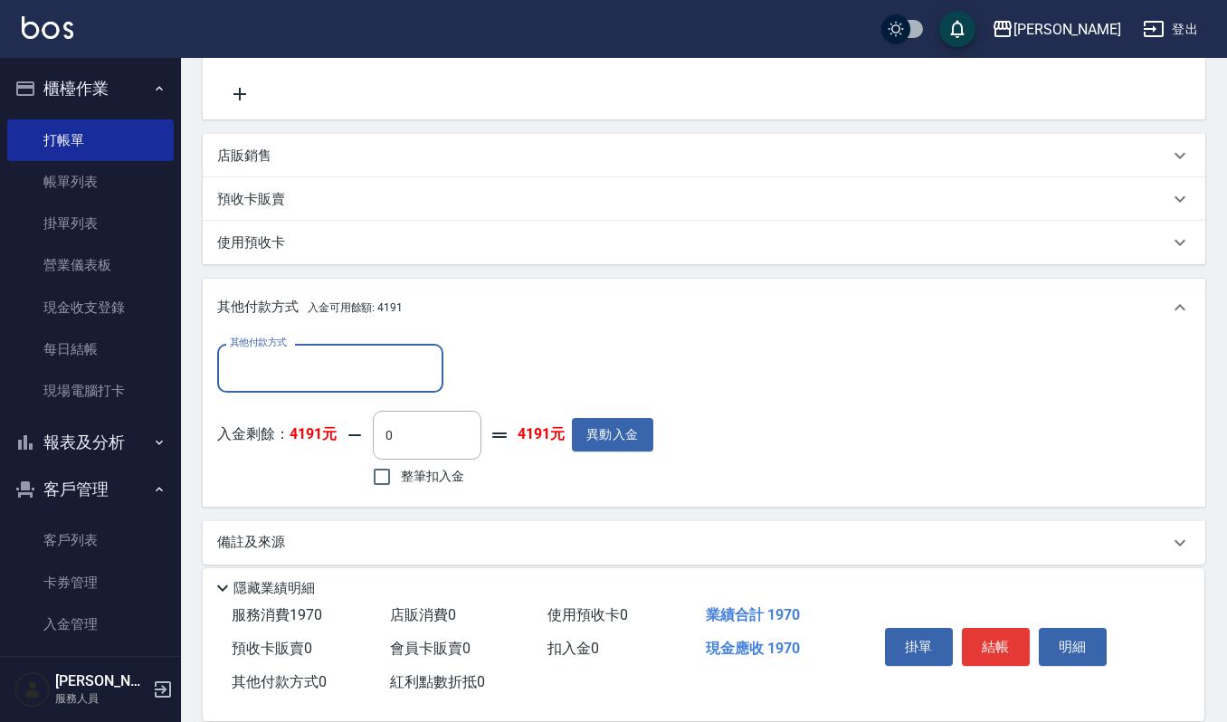
scroll to position [442, 0]
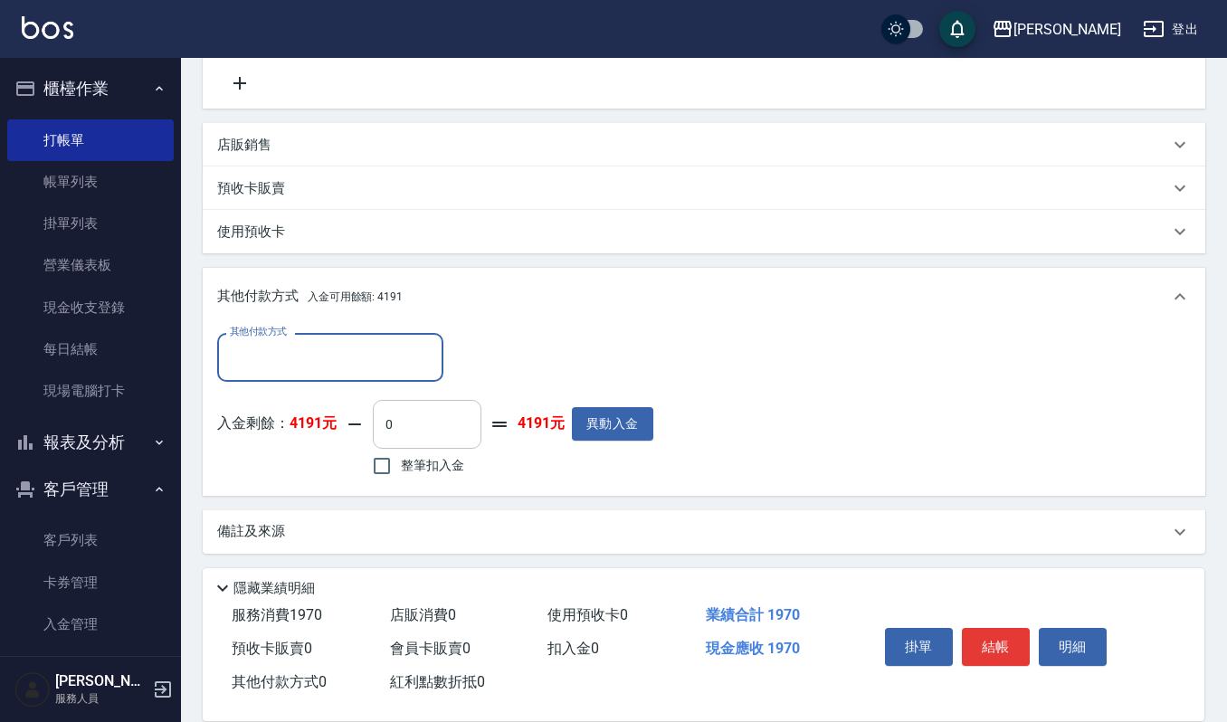
click at [434, 421] on input "0" at bounding box center [427, 424] width 109 height 49
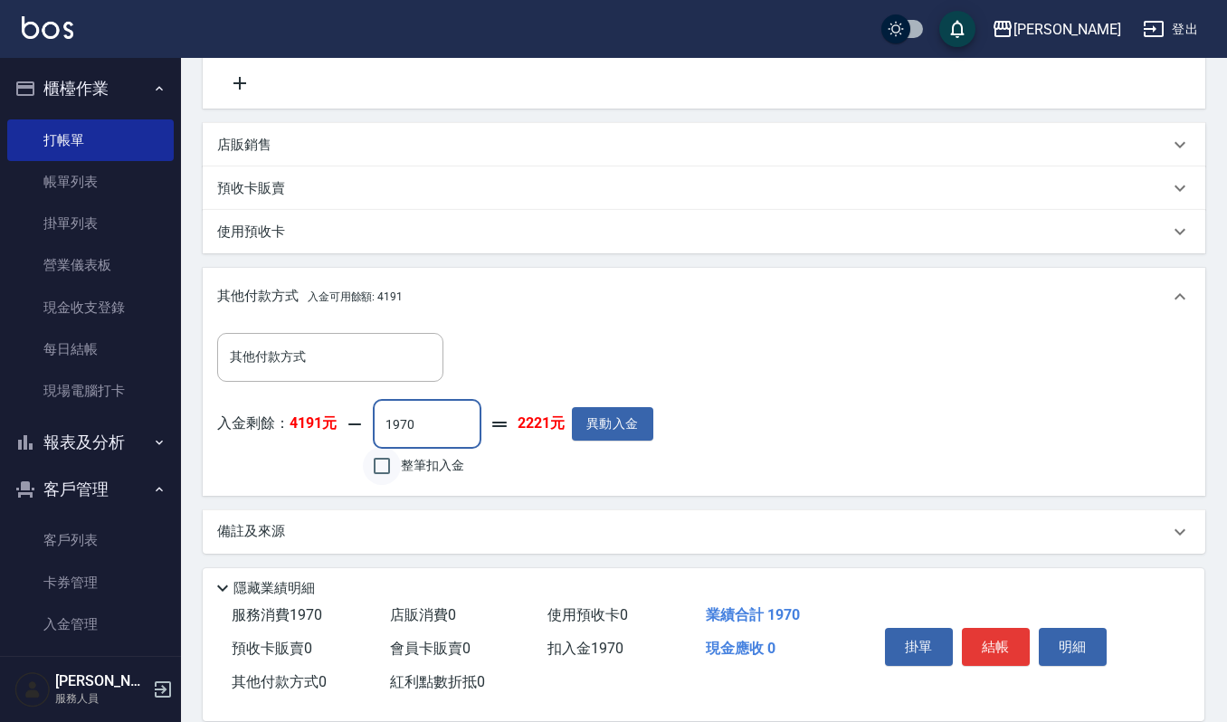
type input "1970"
click at [380, 465] on input "整筆扣入金" at bounding box center [382, 466] width 38 height 38
click at [385, 464] on input "整筆扣入金" at bounding box center [382, 466] width 38 height 38
checkbox input "false"
click at [414, 429] on input "0" at bounding box center [427, 424] width 109 height 49
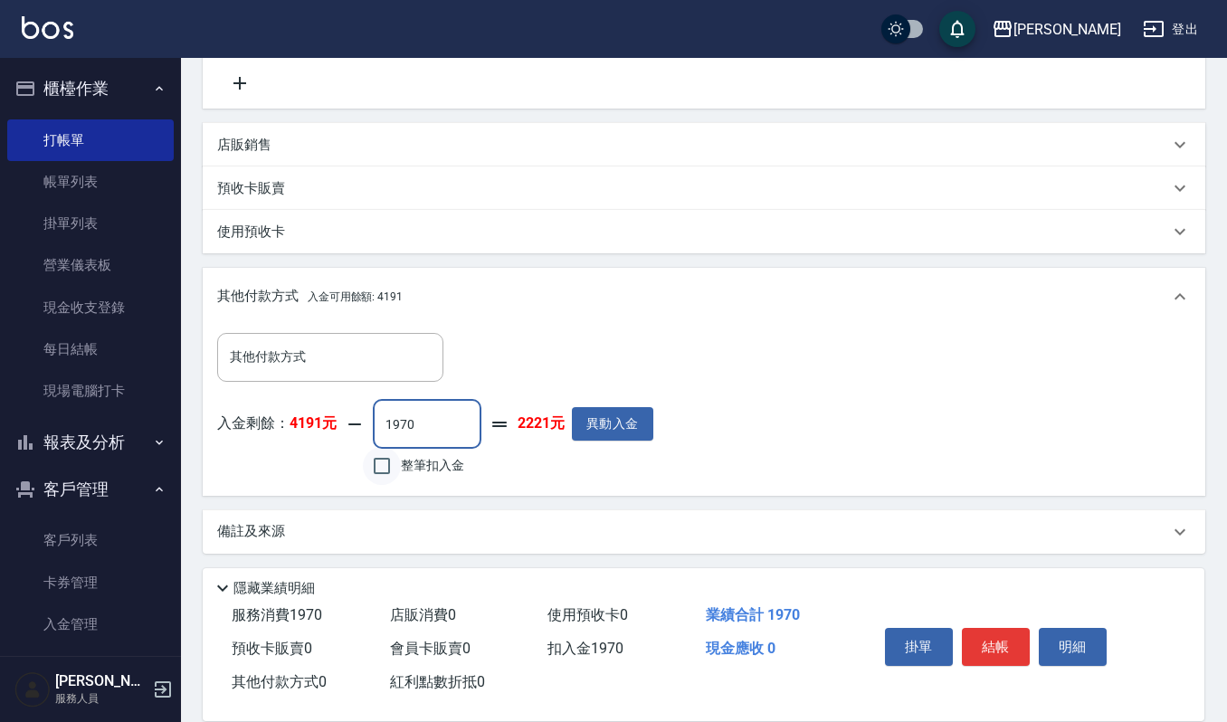
type input "1970"
click at [385, 467] on input "整筆扣入金" at bounding box center [382, 466] width 38 height 38
checkbox input "true"
click at [1018, 639] on button "結帳" at bounding box center [996, 647] width 68 height 38
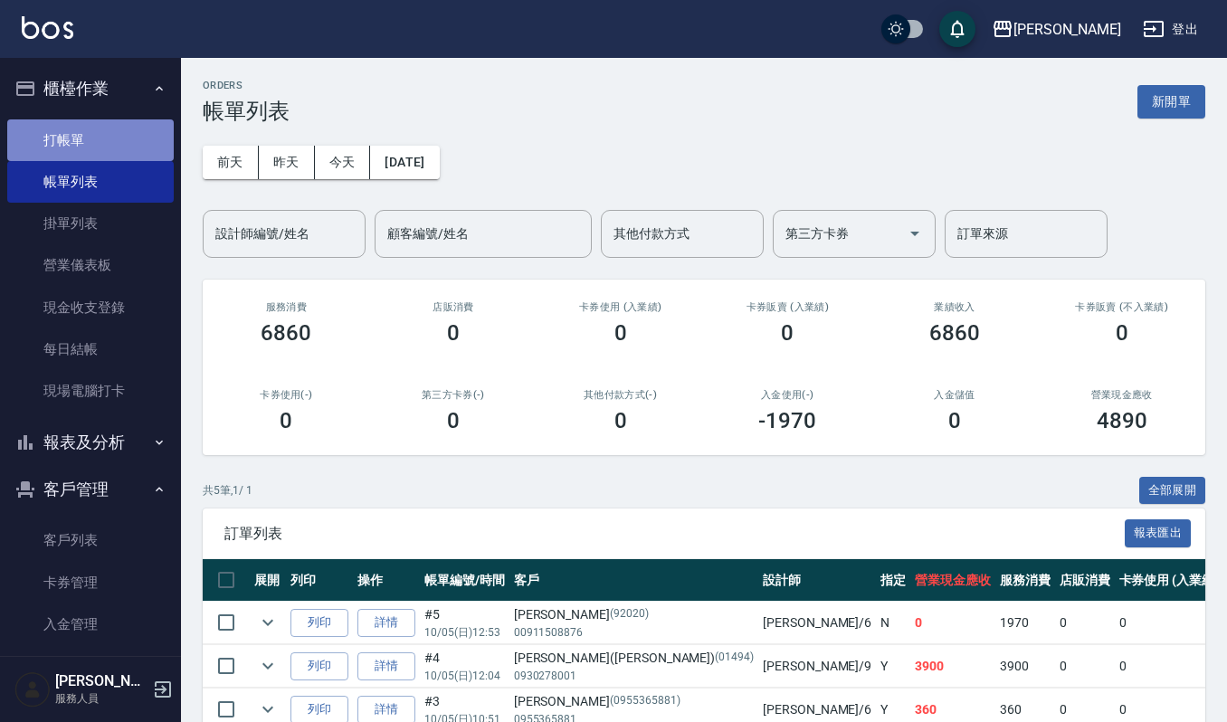
click at [113, 135] on link "打帳單" at bounding box center [90, 140] width 167 height 42
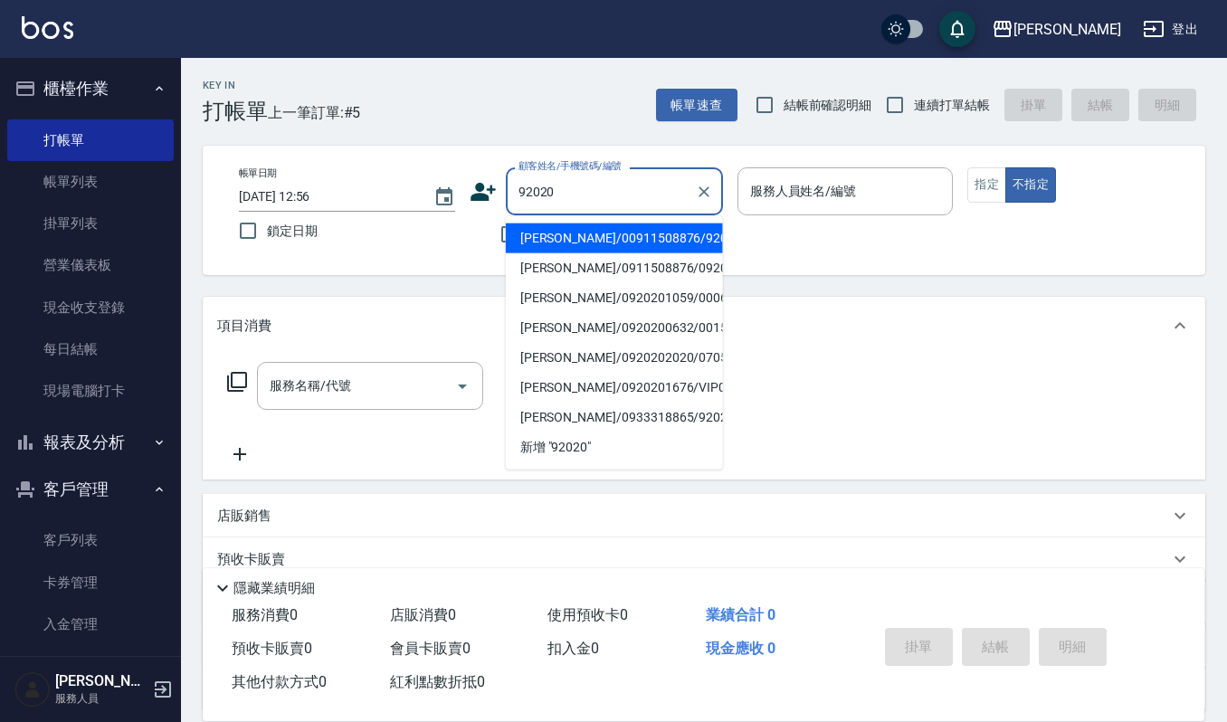
click at [574, 232] on li "[PERSON_NAME]/00911508876/92020" at bounding box center [614, 239] width 217 height 30
type input "[PERSON_NAME]/00911508876/92020"
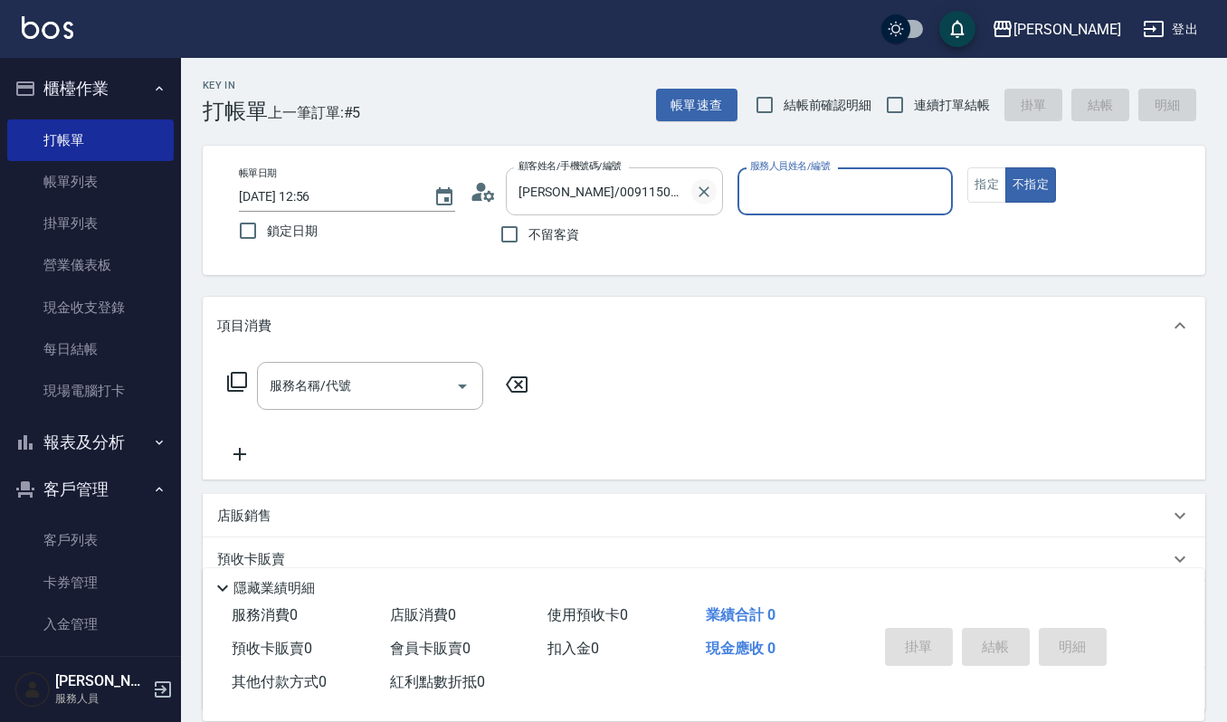
click at [702, 190] on icon "Clear" at bounding box center [704, 191] width 11 height 11
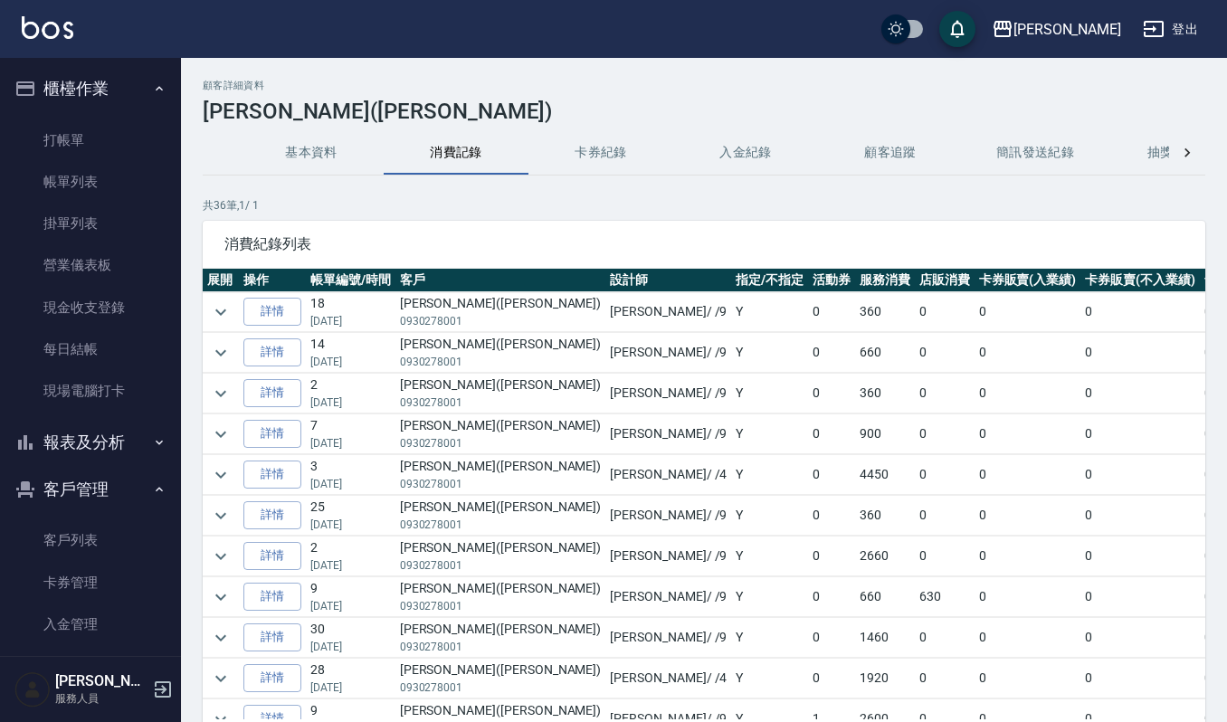
scroll to position [844, 0]
